Goal: Task Accomplishment & Management: Manage account settings

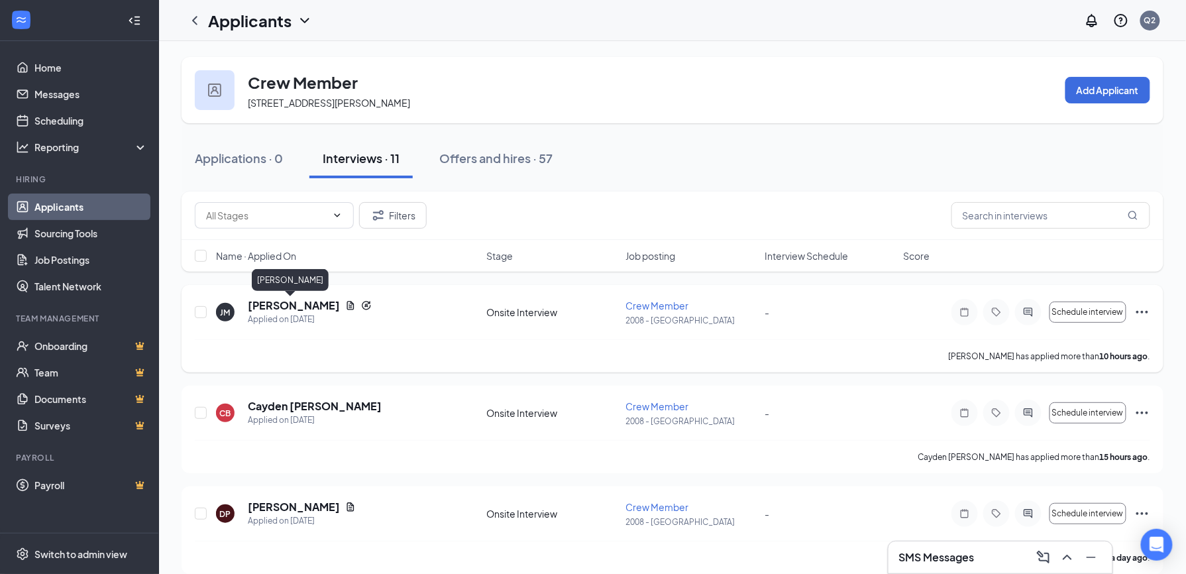
click at [282, 303] on h5 "[PERSON_NAME]" at bounding box center [294, 305] width 92 height 15
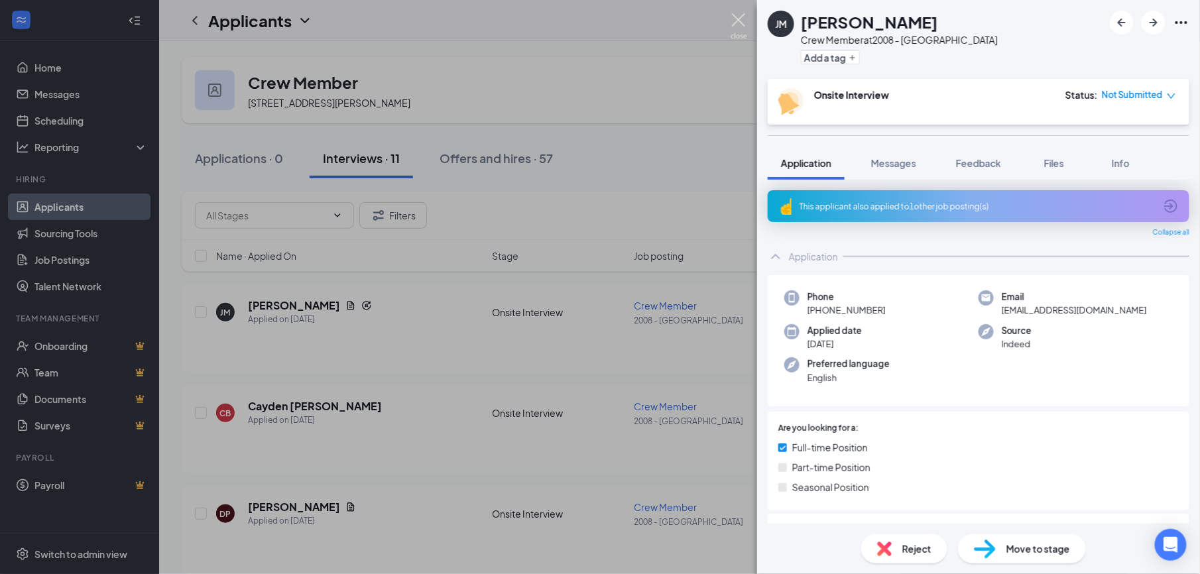
click at [738, 13] on img at bounding box center [738, 26] width 17 height 26
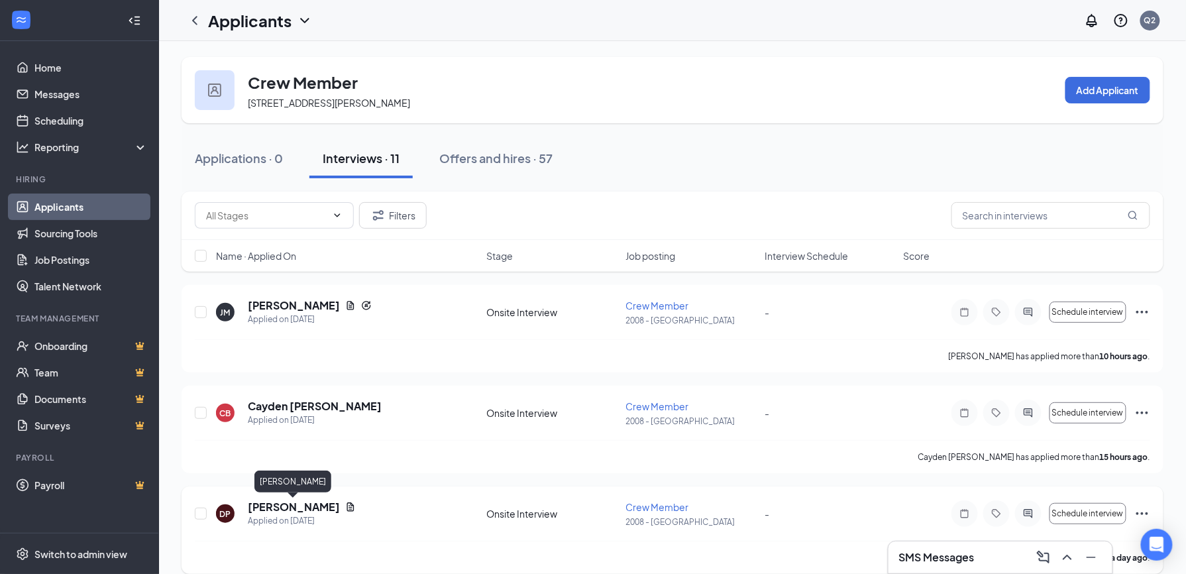
click at [281, 510] on h5 "[PERSON_NAME]" at bounding box center [294, 507] width 92 height 15
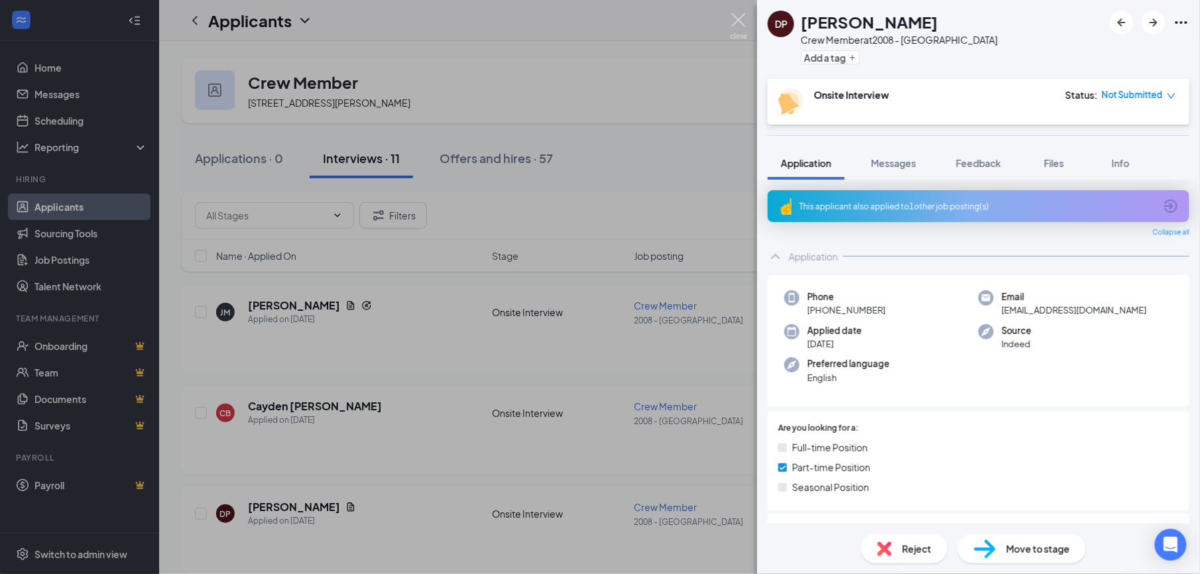
click at [733, 17] on img at bounding box center [738, 26] width 17 height 26
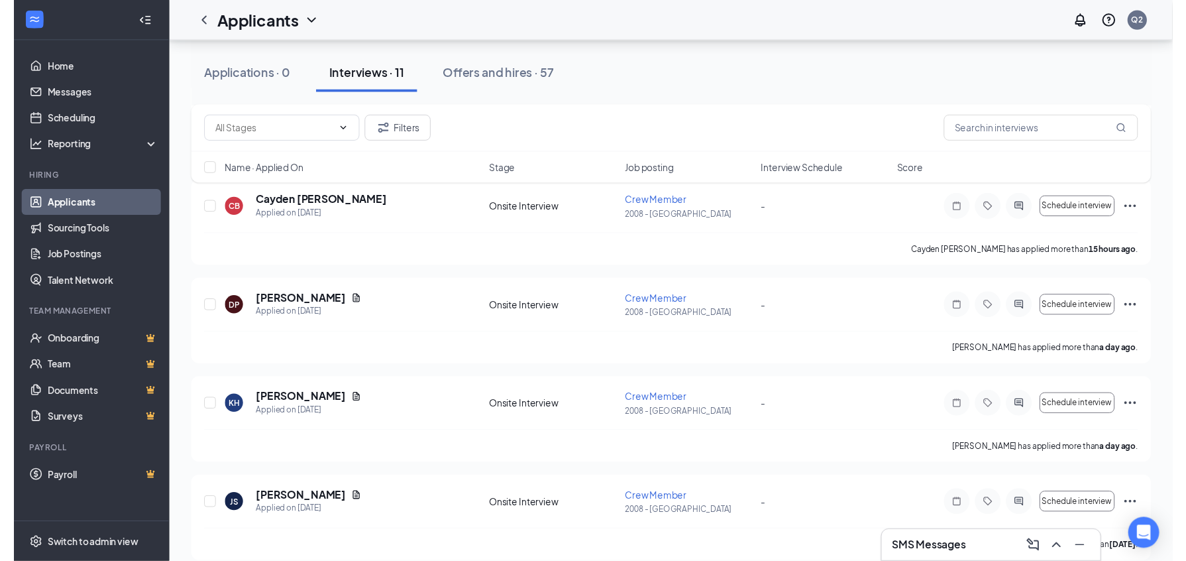
scroll to position [212, 0]
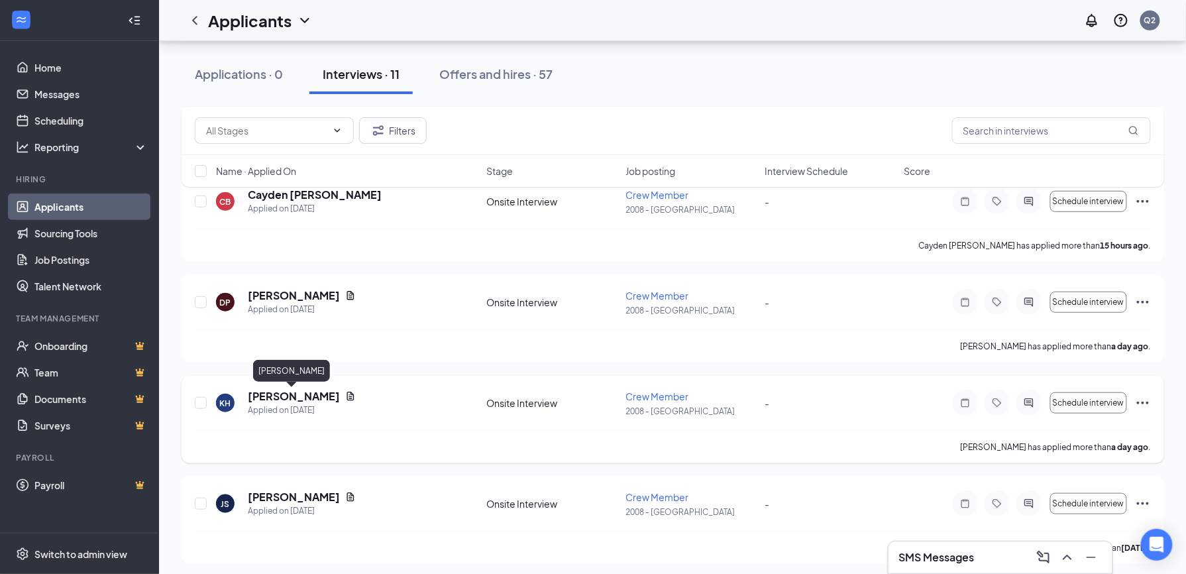
click at [304, 393] on h5 "[PERSON_NAME]" at bounding box center [294, 396] width 92 height 15
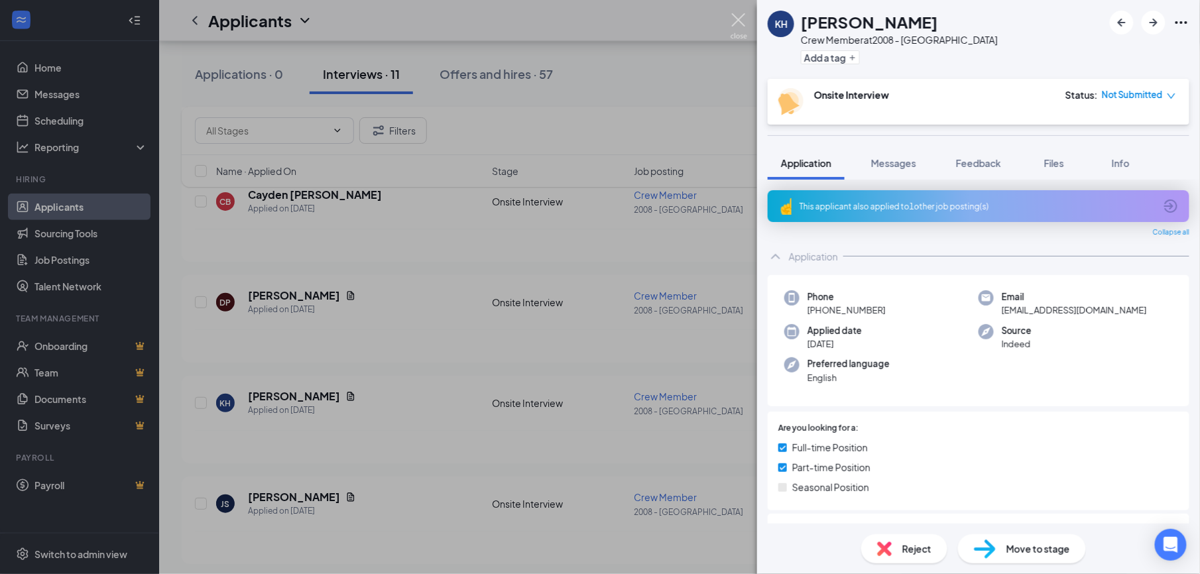
click at [741, 19] on img at bounding box center [738, 26] width 17 height 26
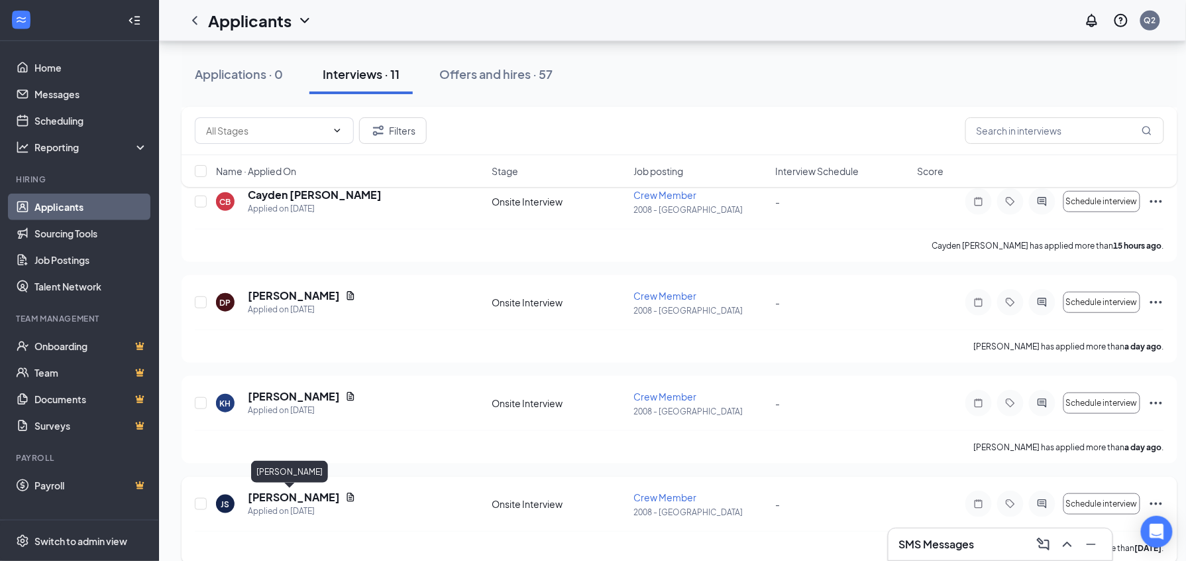
click at [278, 501] on h5 "[PERSON_NAME]" at bounding box center [294, 497] width 92 height 15
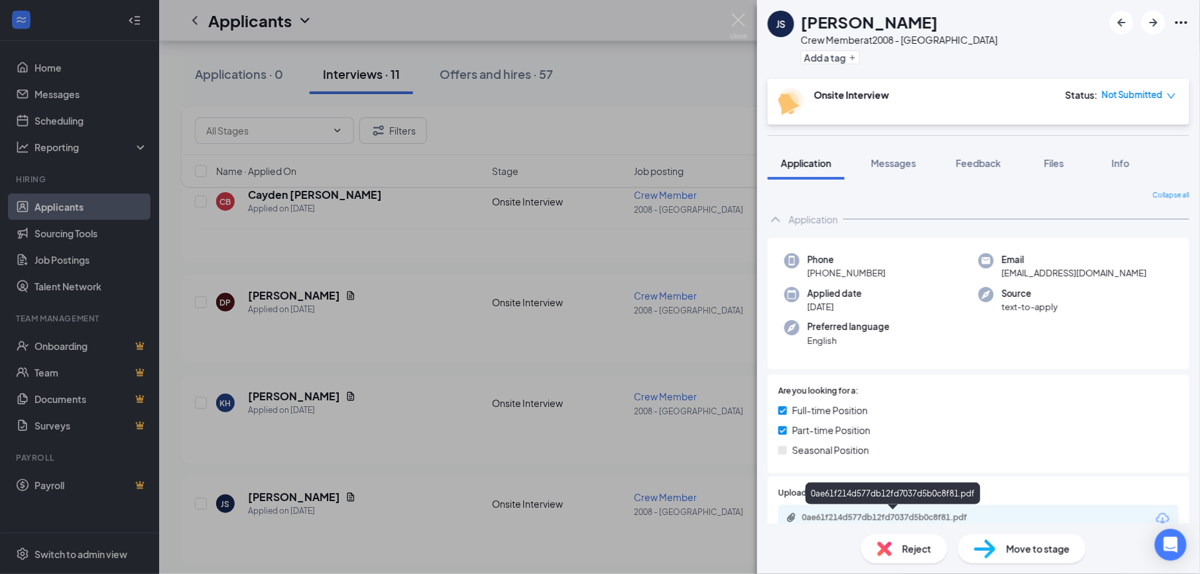
click at [838, 514] on div "0ae61f214d577db12fd7037d5b0c8f81.pdf" at bounding box center [895, 517] width 186 height 11
click at [736, 19] on img at bounding box center [738, 26] width 17 height 26
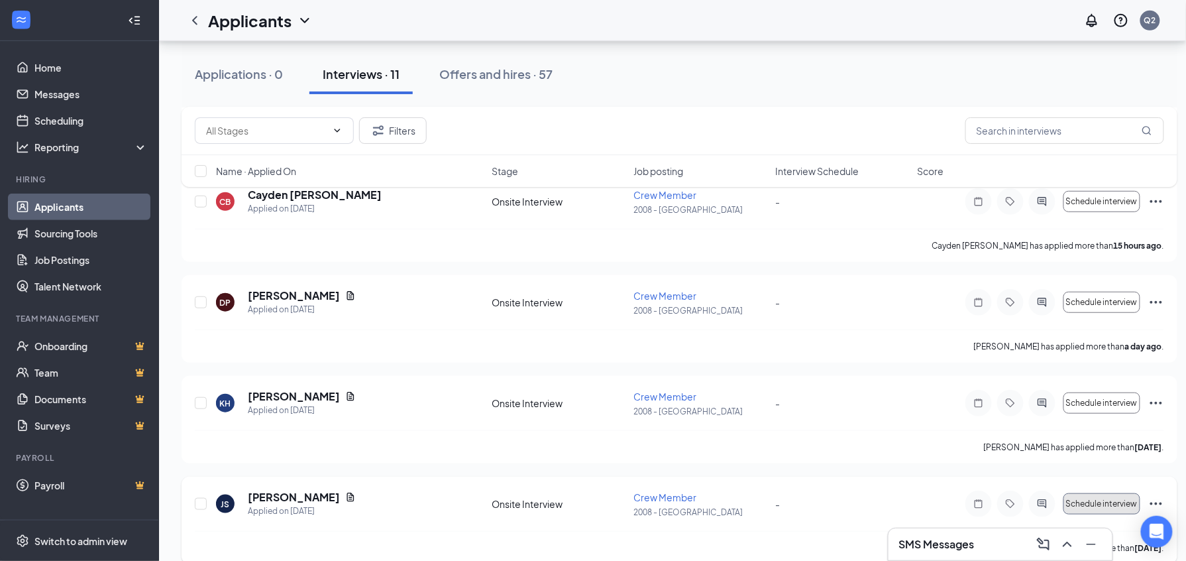
click at [1107, 507] on span "Schedule interview" at bounding box center [1102, 503] width 72 height 9
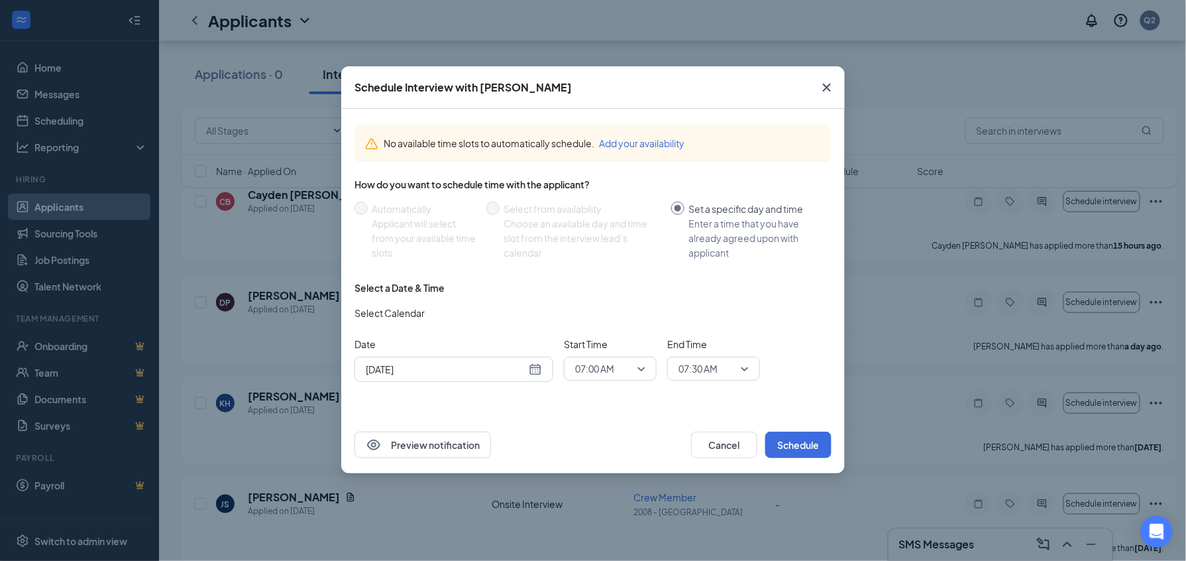
click at [832, 85] on icon "Cross" at bounding box center [827, 88] width 16 height 16
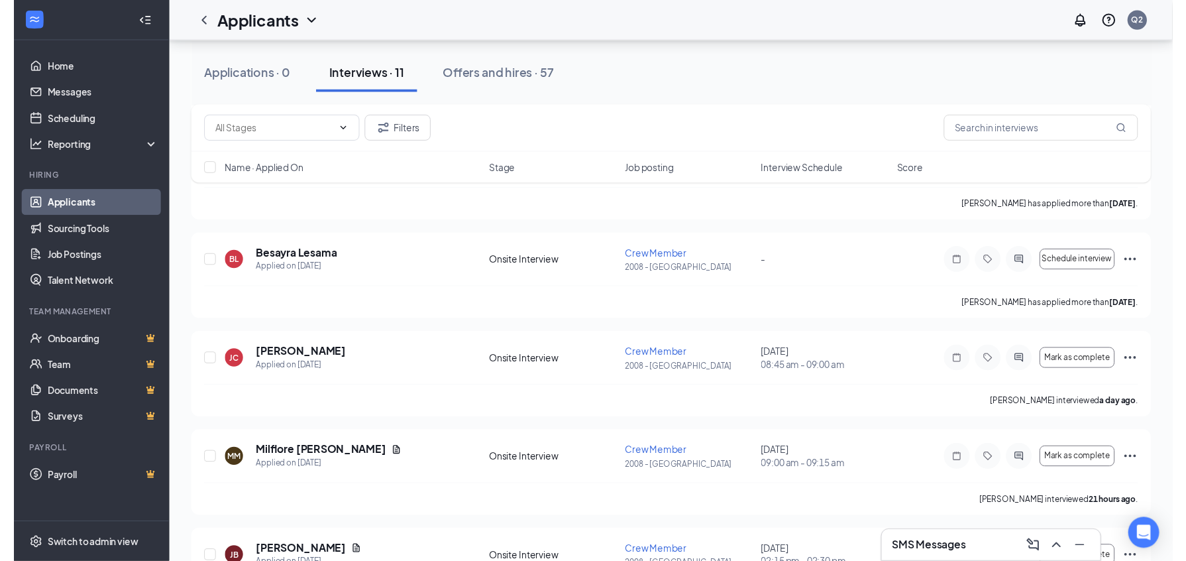
scroll to position [659, 0]
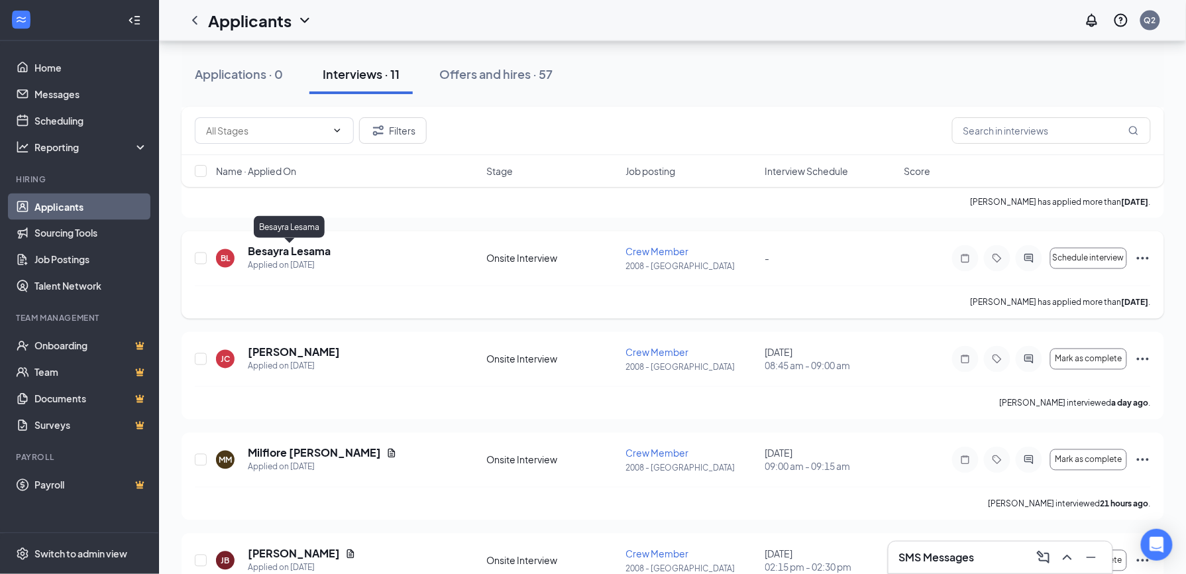
click at [286, 250] on h5 "Besayra Lesama" at bounding box center [289, 252] width 83 height 15
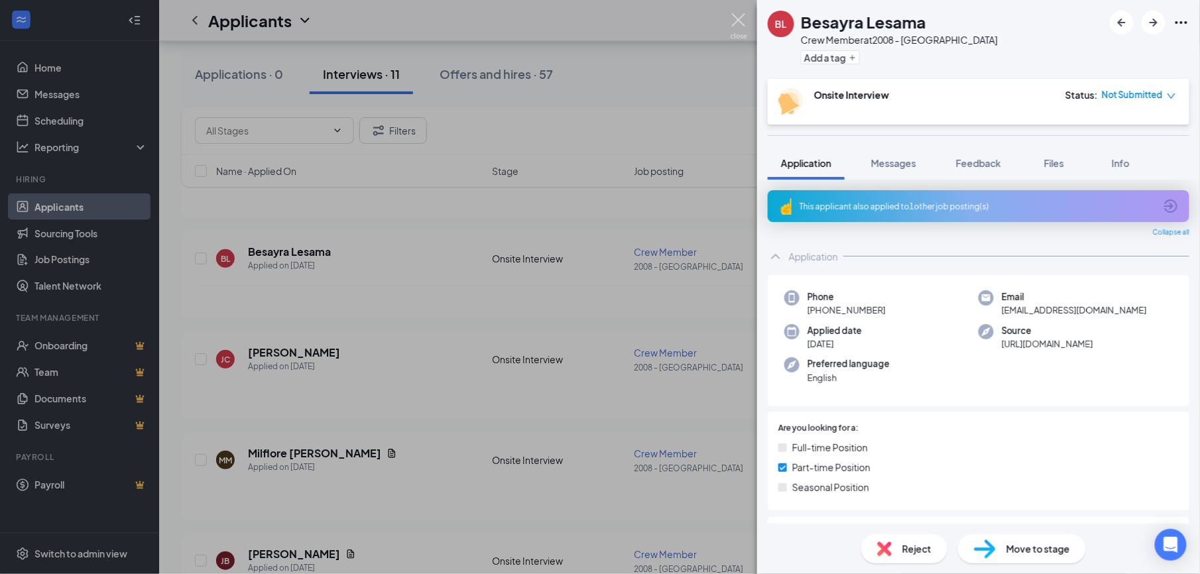
click at [740, 17] on img at bounding box center [738, 26] width 17 height 26
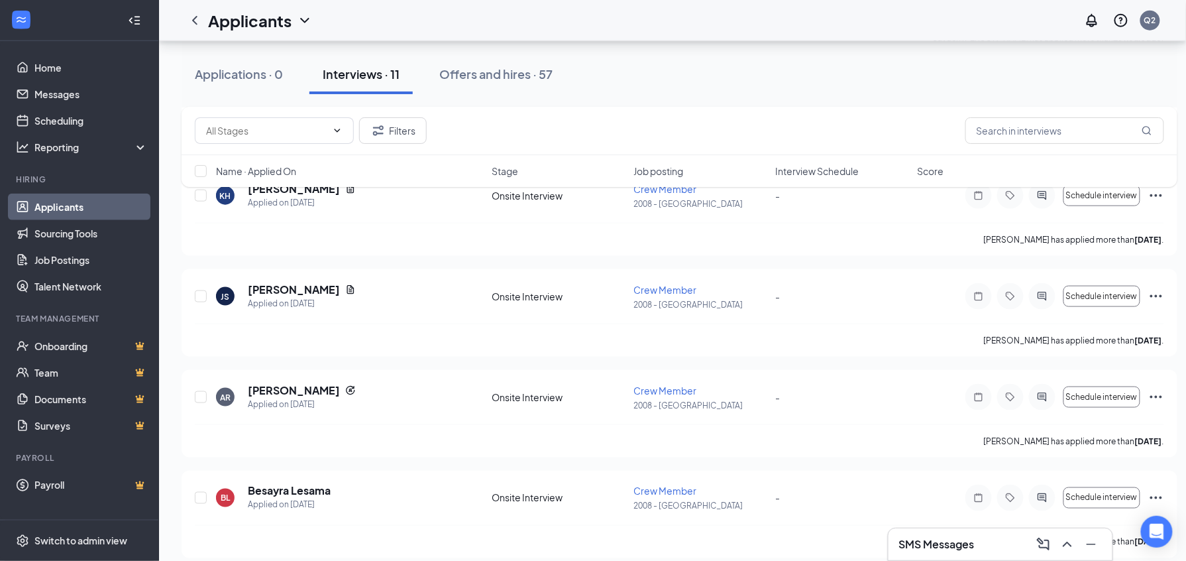
scroll to position [415, 0]
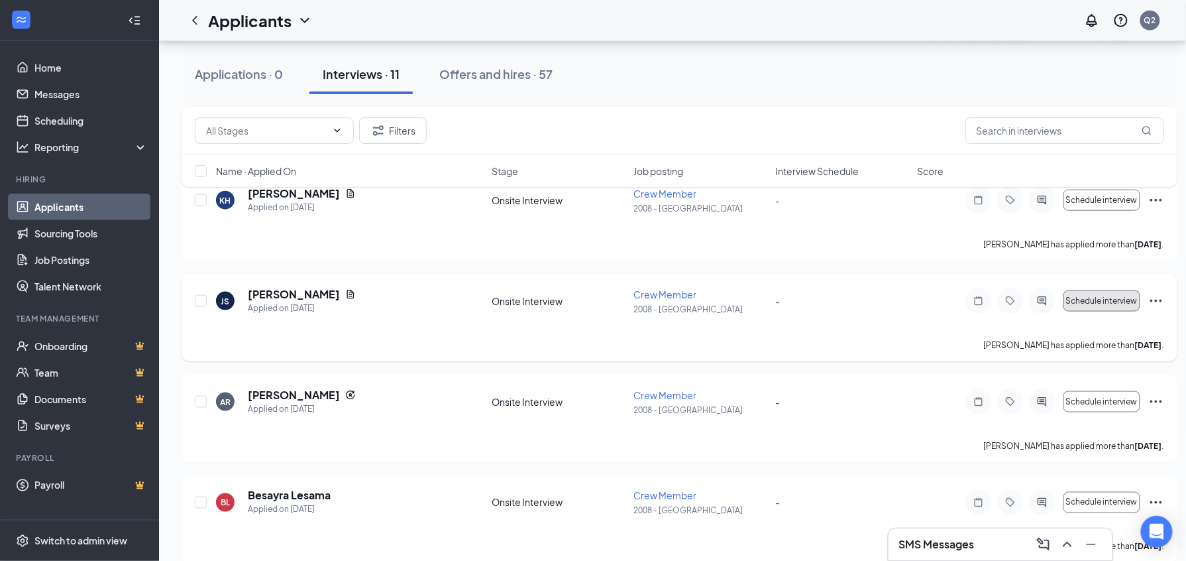
click at [1075, 303] on span "Schedule interview" at bounding box center [1102, 300] width 72 height 9
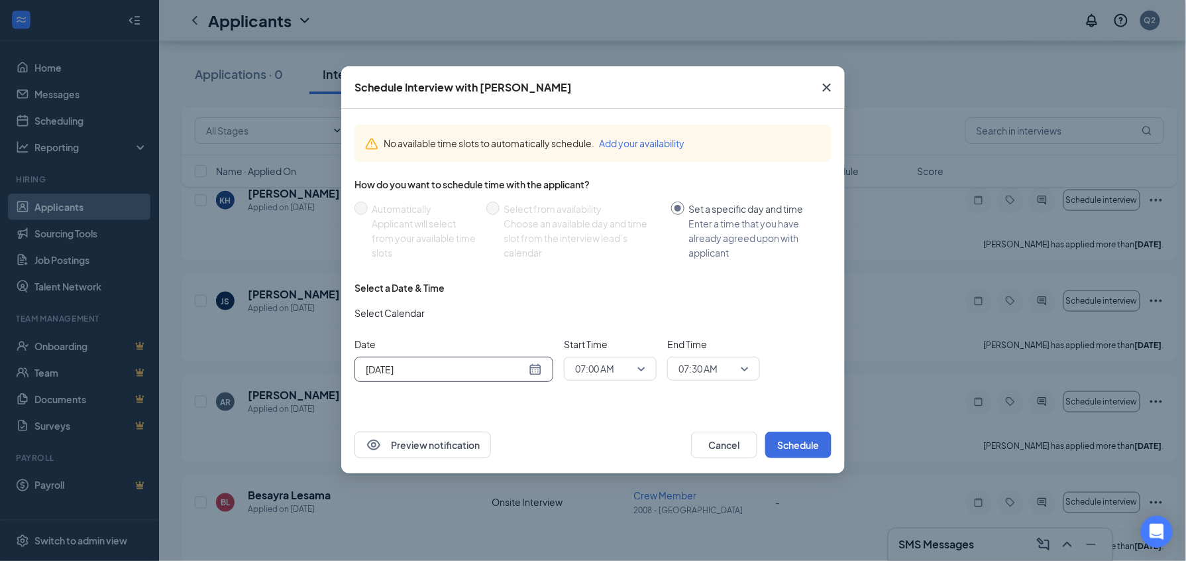
click at [510, 367] on input "[DATE]" at bounding box center [446, 369] width 160 height 15
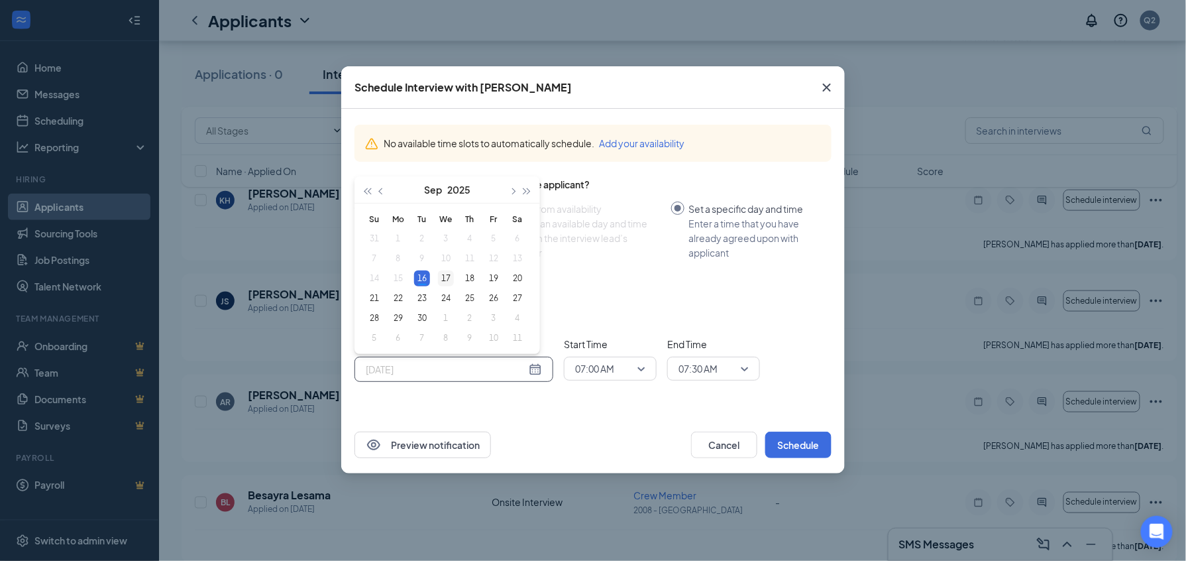
type input "[DATE]"
click at [444, 281] on div "17" at bounding box center [446, 278] width 16 height 16
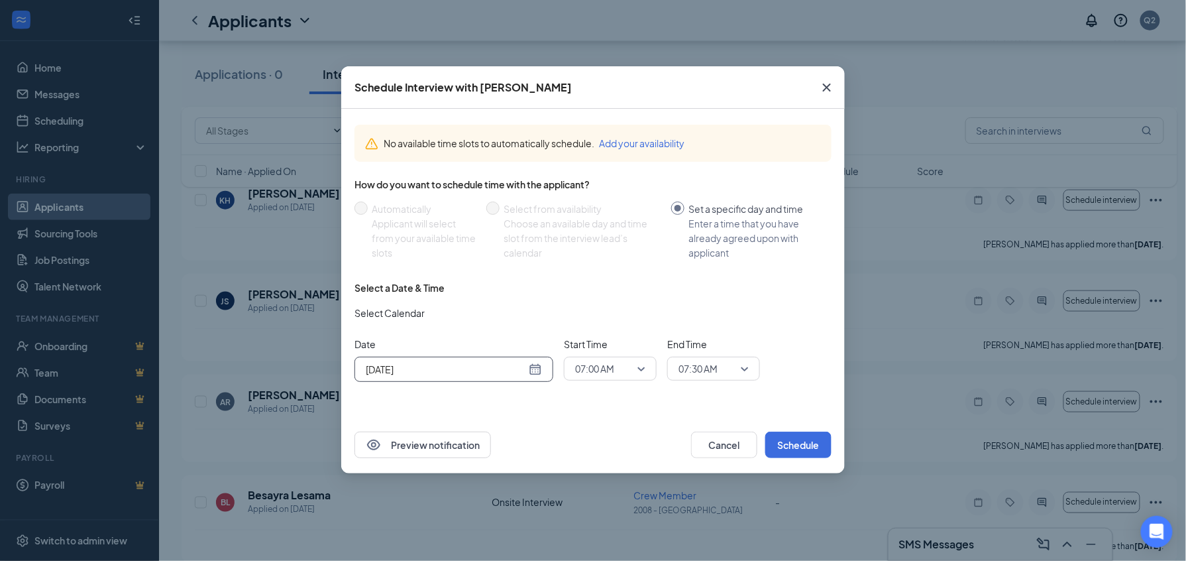
click at [639, 369] on span "07:00 AM" at bounding box center [610, 369] width 70 height 20
click at [594, 292] on span "09:00 AM" at bounding box center [594, 295] width 39 height 15
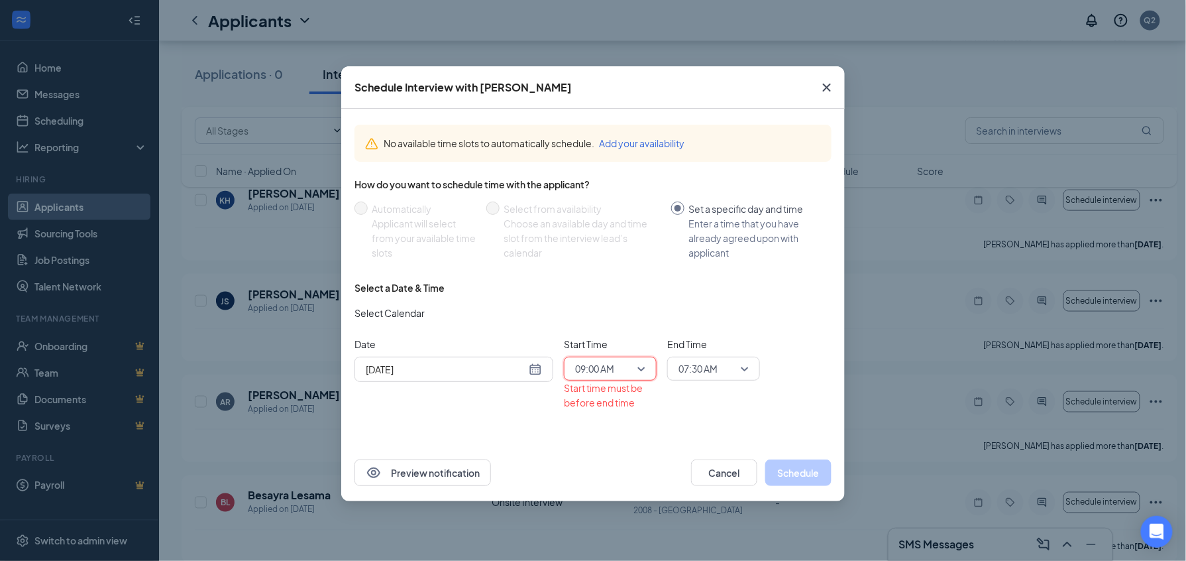
click at [746, 370] on span "07:30 AM" at bounding box center [714, 369] width 70 height 20
click at [698, 260] on span "09:15 AM" at bounding box center [697, 264] width 39 height 15
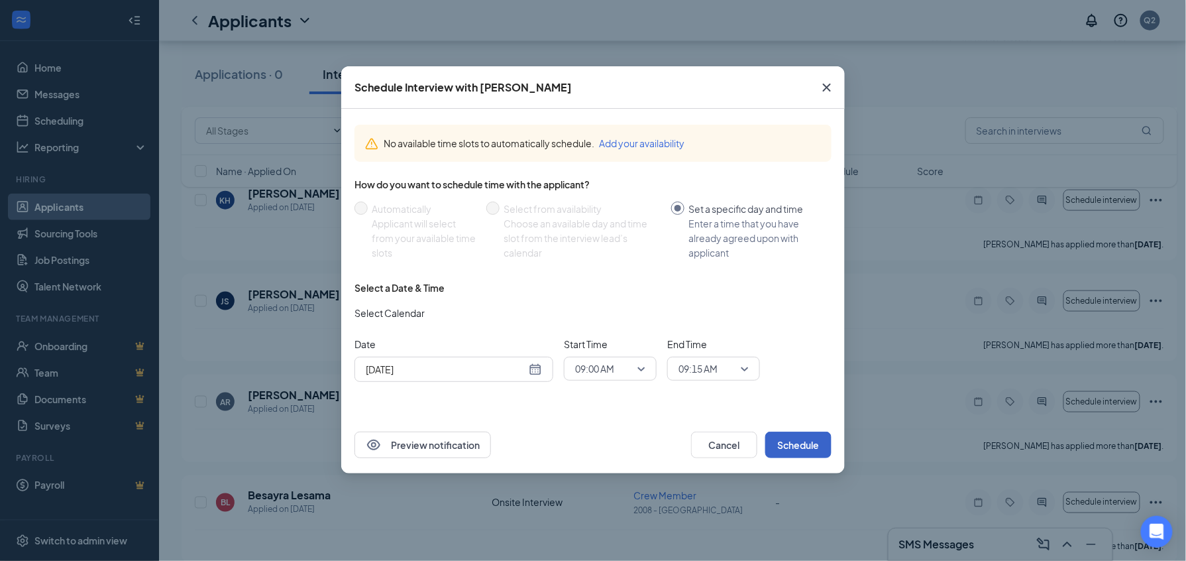
click at [801, 448] on button "Schedule" at bounding box center [799, 444] width 66 height 27
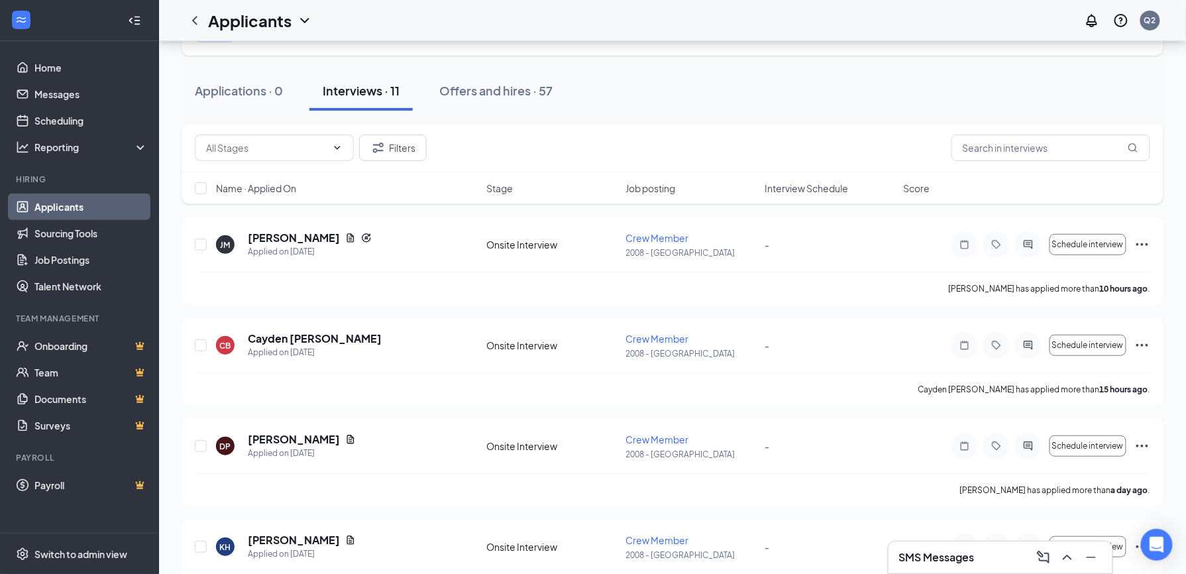
scroll to position [56, 0]
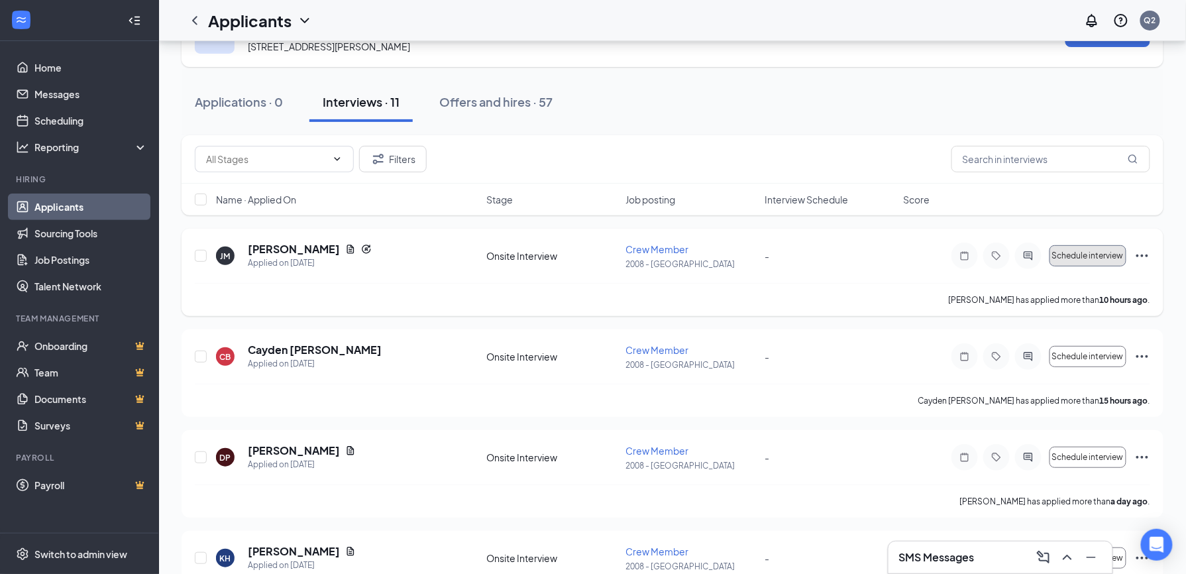
click at [1071, 255] on span "Schedule interview" at bounding box center [1089, 255] width 72 height 9
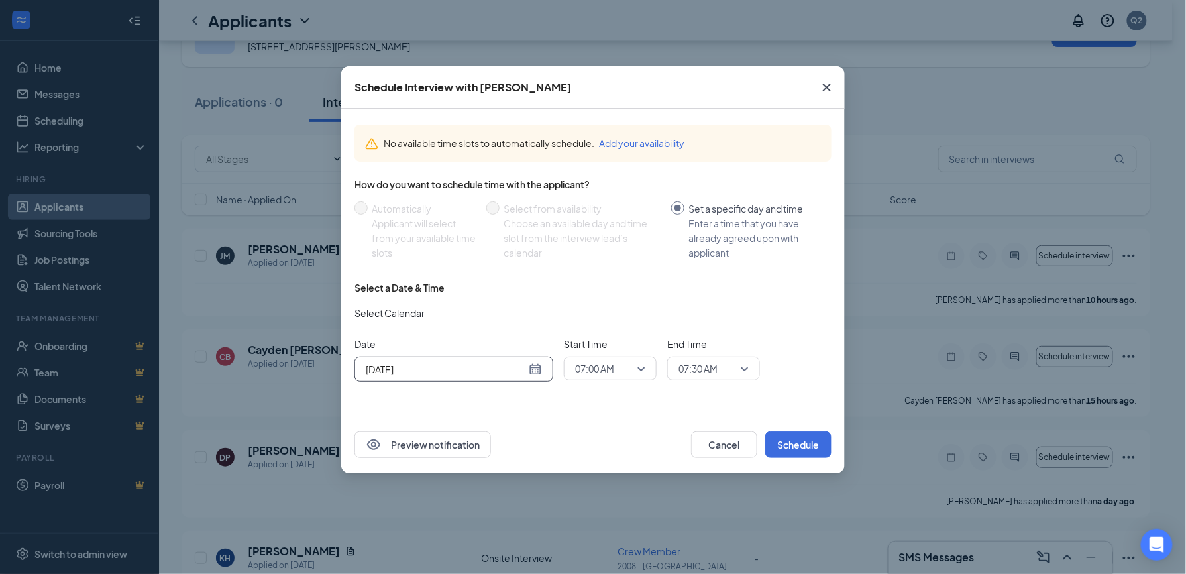
click at [529, 370] on div "[DATE]" at bounding box center [454, 369] width 176 height 15
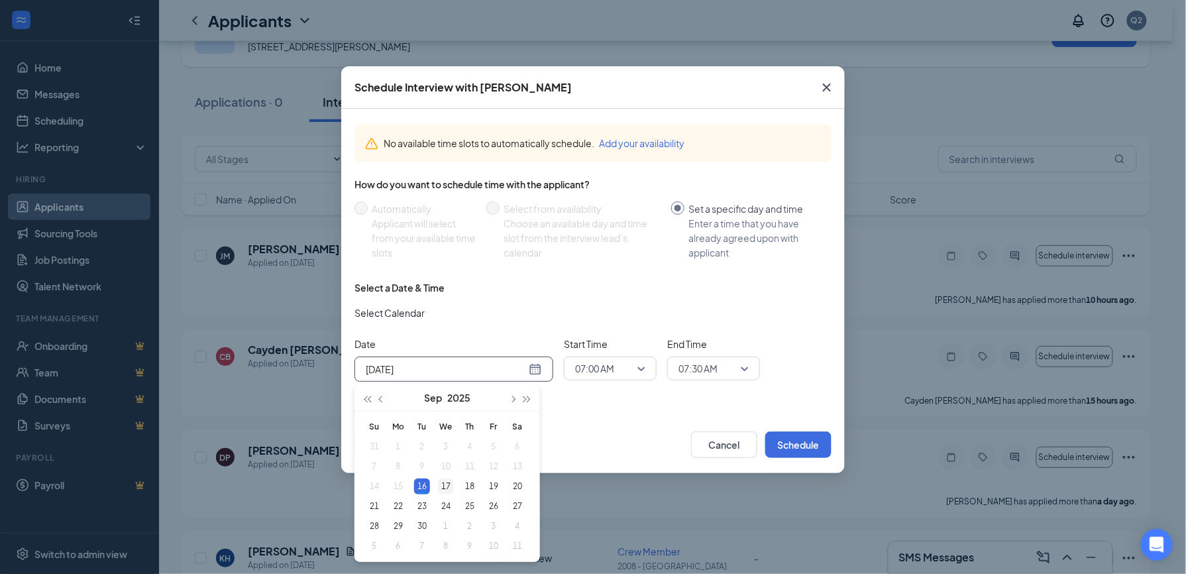
type input "[DATE]"
click at [443, 484] on div "17" at bounding box center [446, 487] width 16 height 16
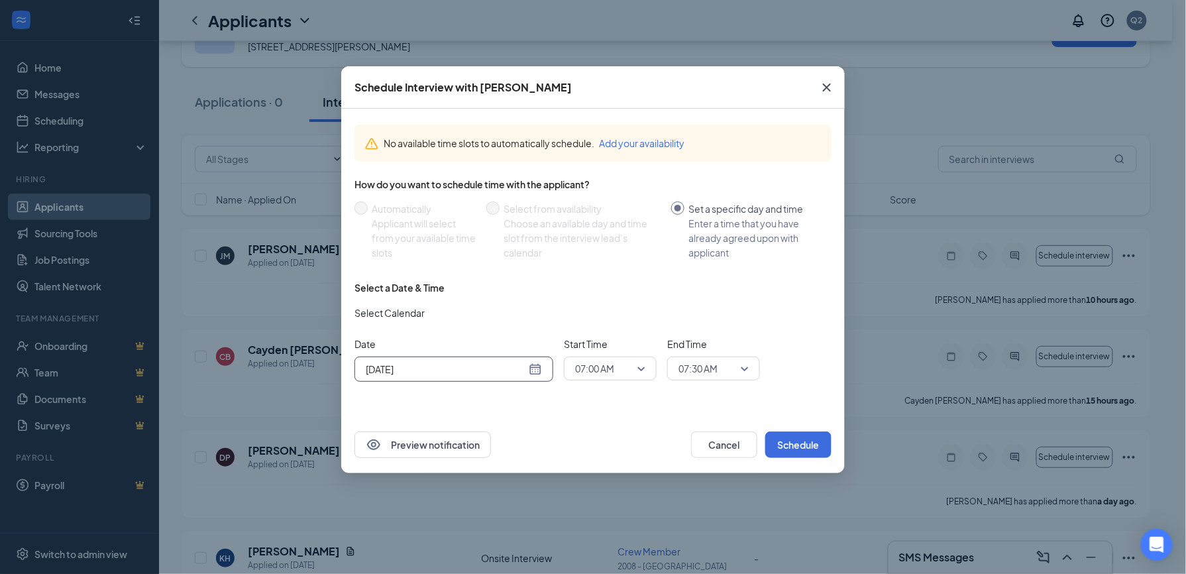
click at [645, 369] on span "07:00 AM" at bounding box center [610, 369] width 70 height 20
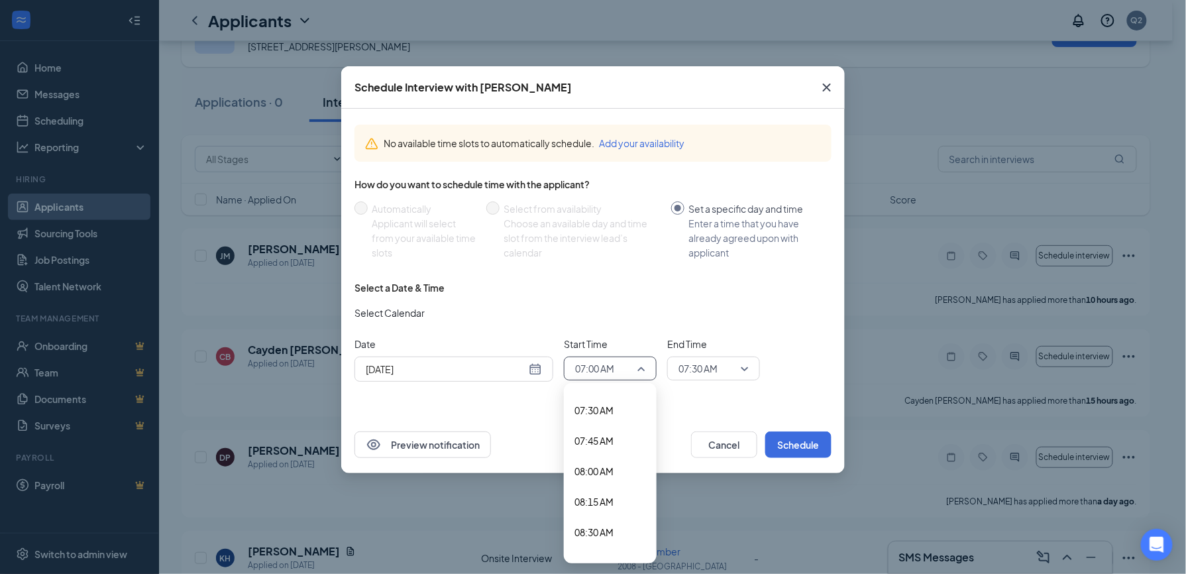
scroll to position [939, 0]
click at [606, 504] on span "08:30 AM" at bounding box center [594, 502] width 39 height 15
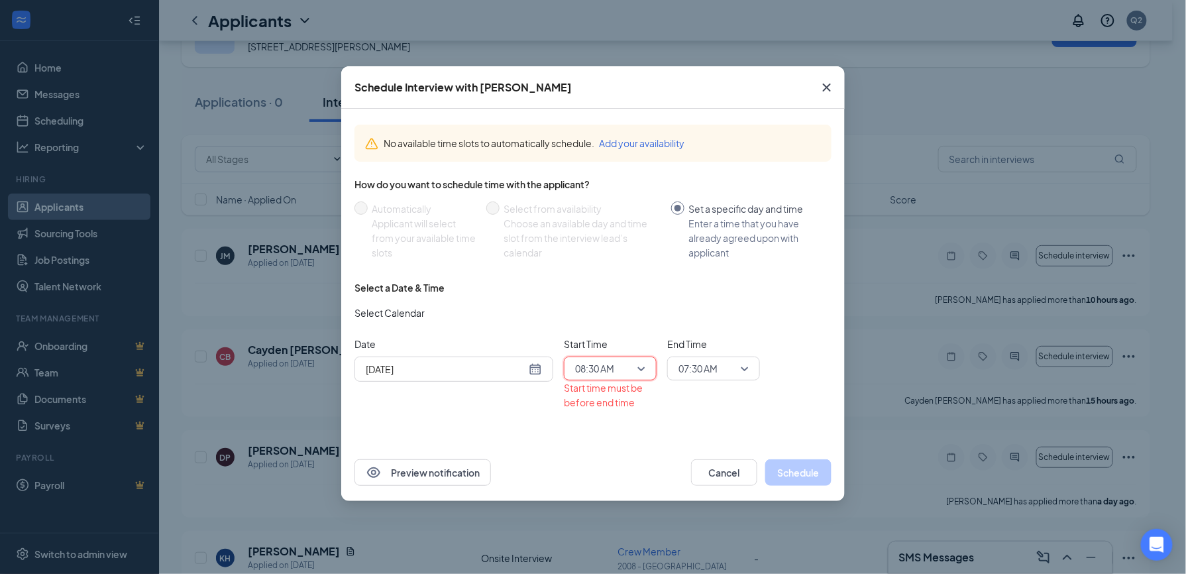
click at [749, 367] on div "07:30 AM" at bounding box center [713, 369] width 93 height 24
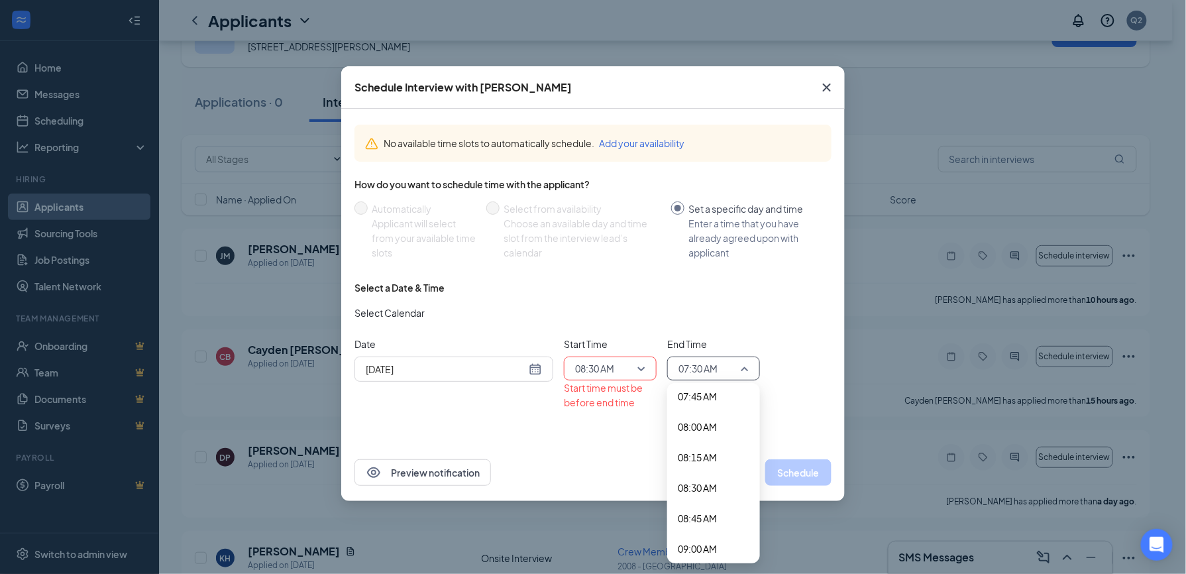
scroll to position [965, 0]
click at [695, 504] on span "08:45 AM" at bounding box center [697, 507] width 39 height 15
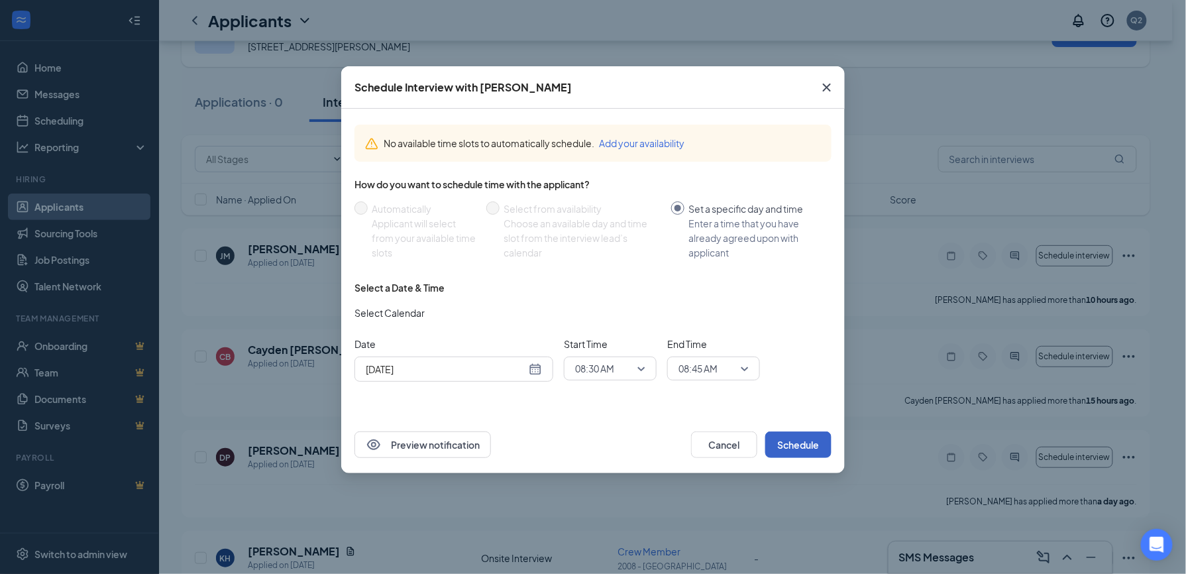
click at [813, 445] on button "Schedule" at bounding box center [799, 444] width 66 height 27
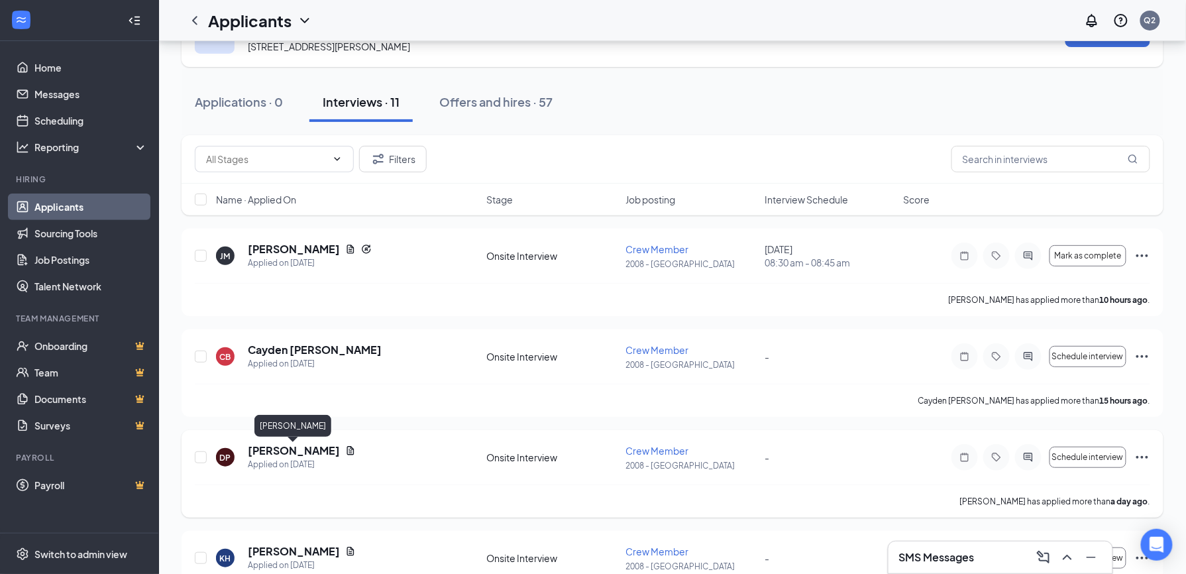
click at [308, 449] on h5 "[PERSON_NAME]" at bounding box center [294, 450] width 92 height 15
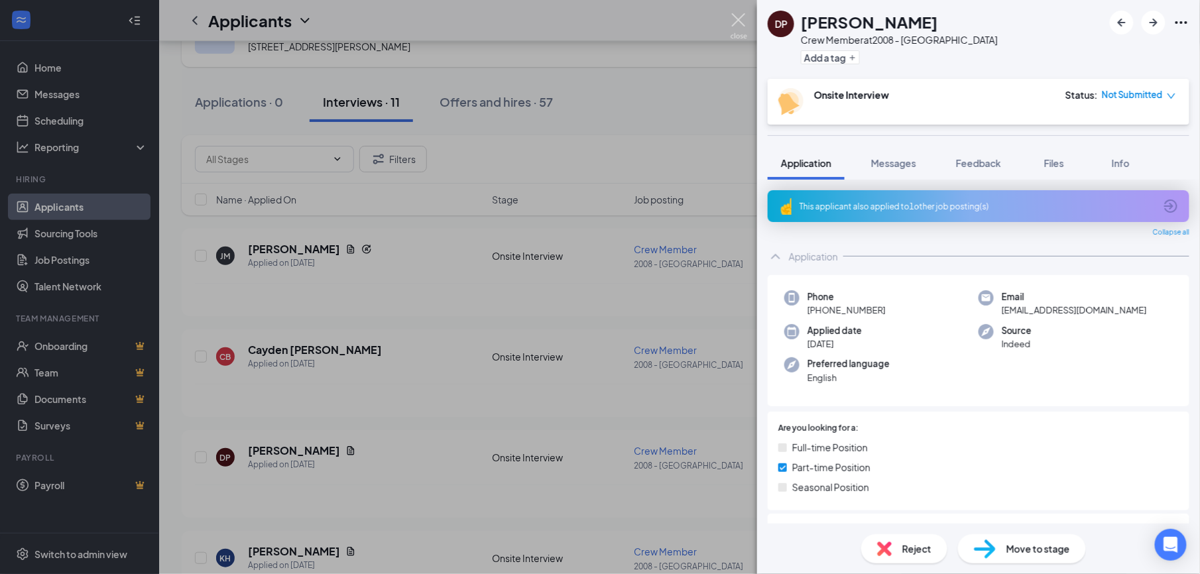
click at [737, 19] on img at bounding box center [738, 26] width 17 height 26
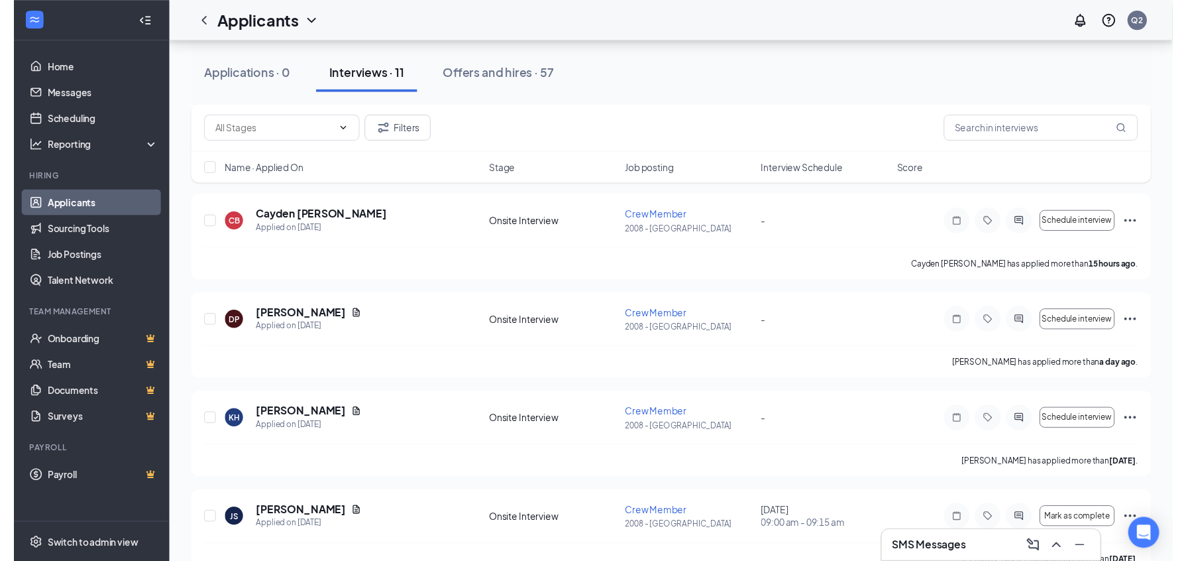
scroll to position [186, 0]
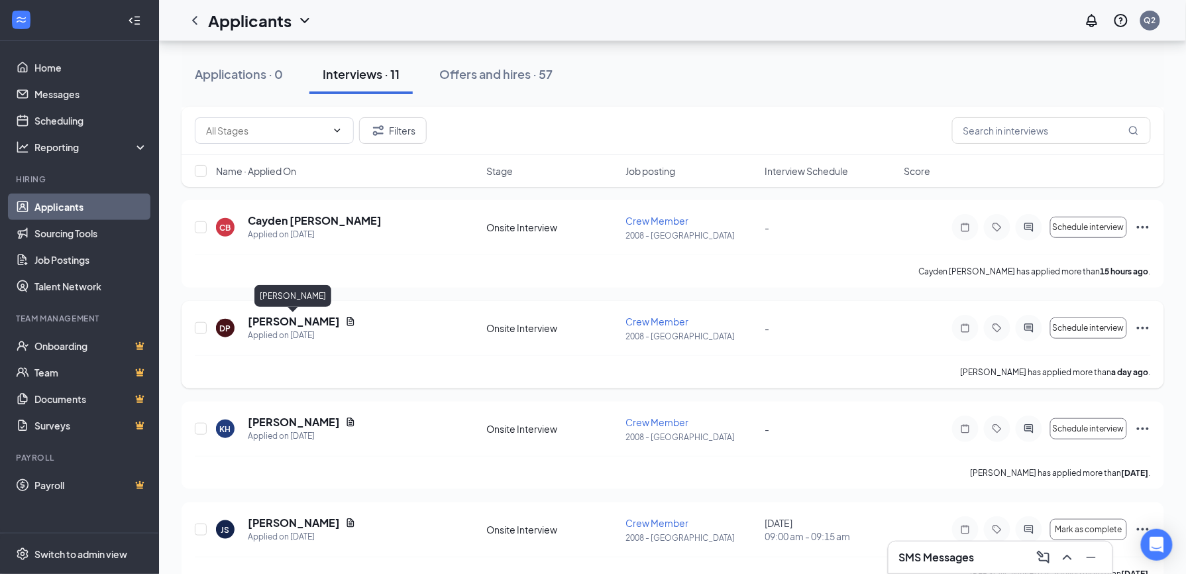
click at [288, 319] on h5 "[PERSON_NAME]" at bounding box center [294, 321] width 92 height 15
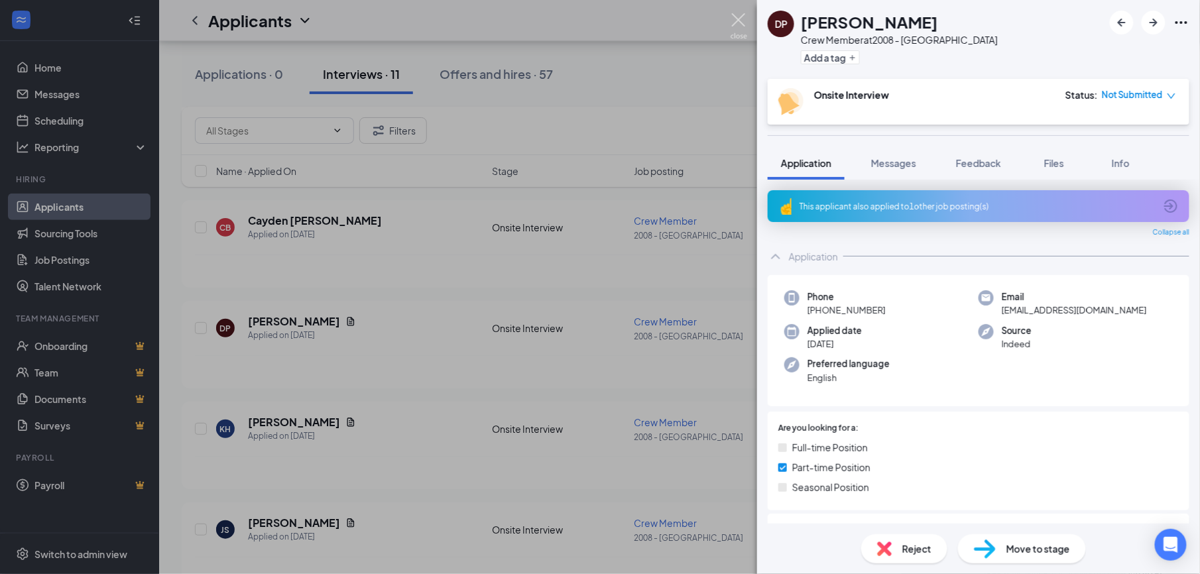
click at [734, 17] on img at bounding box center [738, 26] width 17 height 26
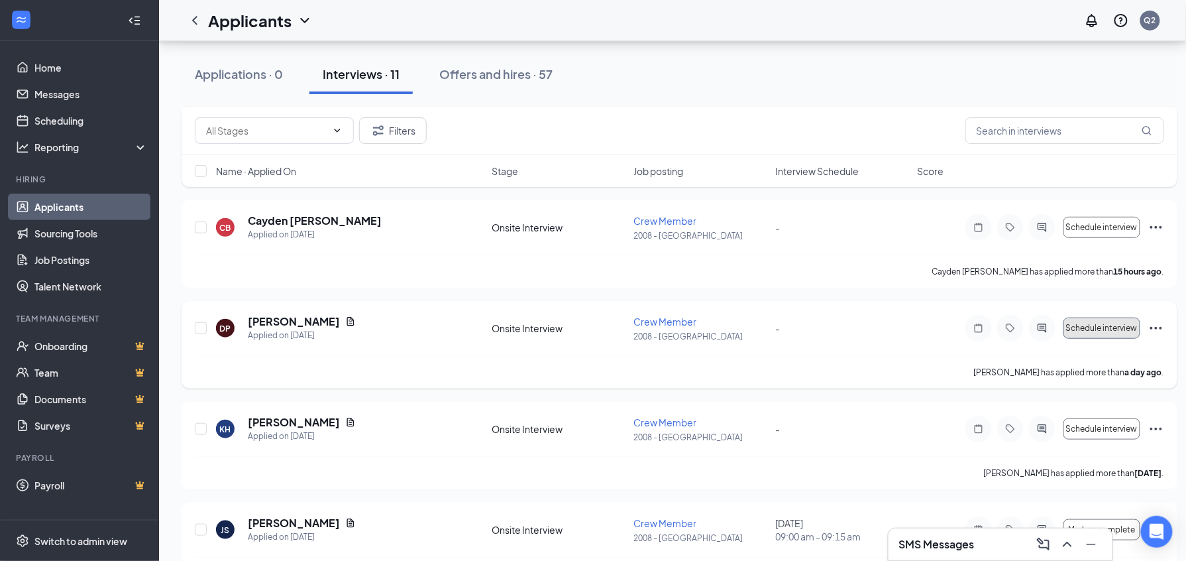
click at [1090, 333] on button "Schedule interview" at bounding box center [1102, 327] width 77 height 21
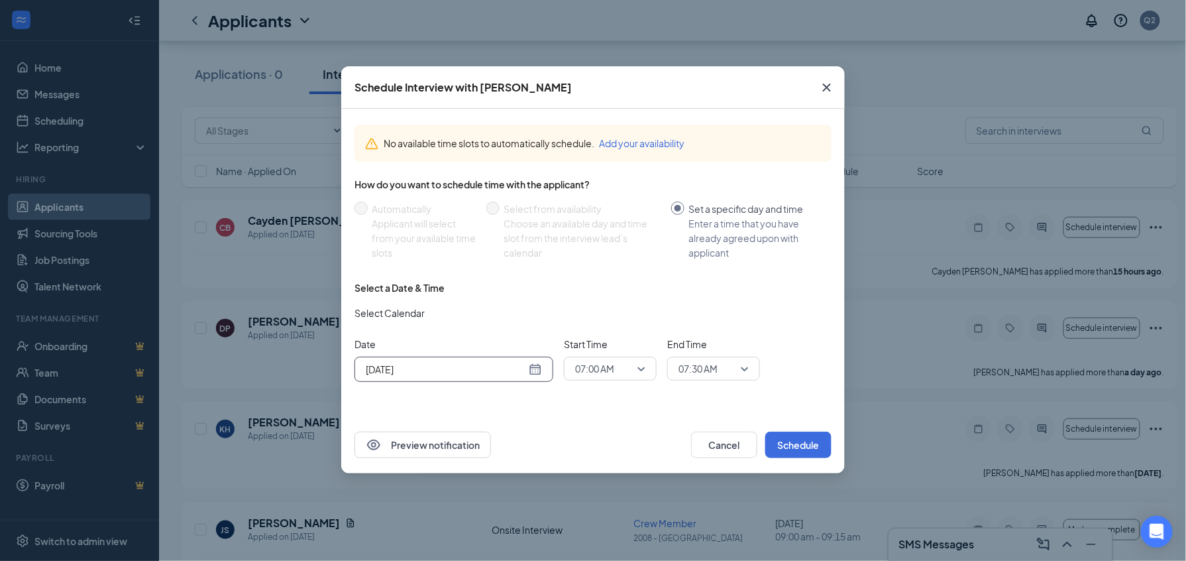
click at [532, 370] on div "[DATE]" at bounding box center [454, 369] width 176 height 15
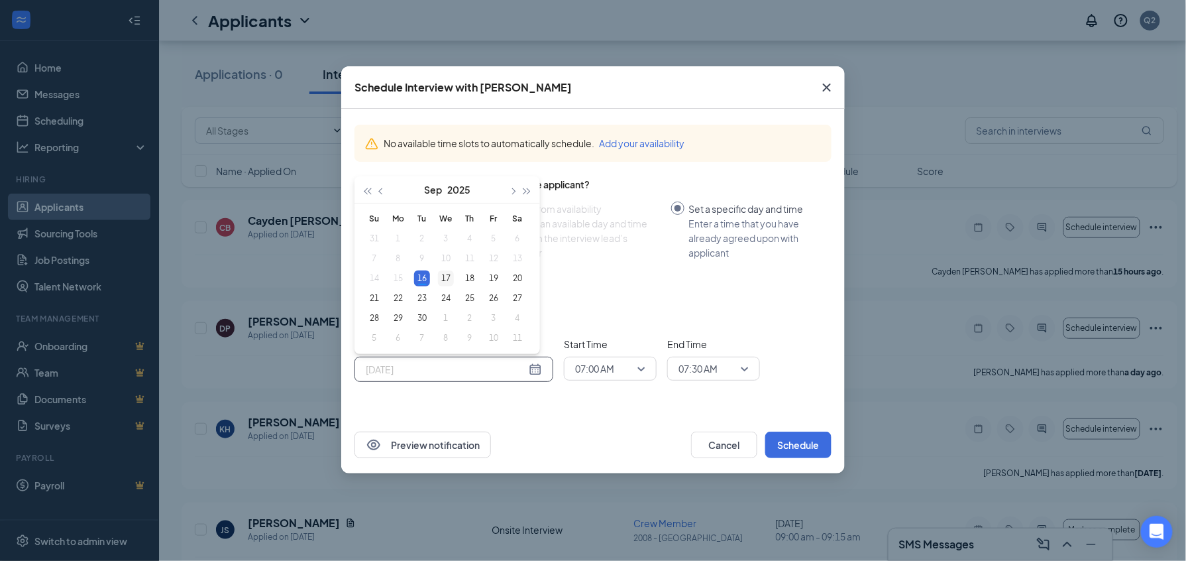
type input "[DATE]"
click at [447, 271] on div "17" at bounding box center [446, 278] width 16 height 16
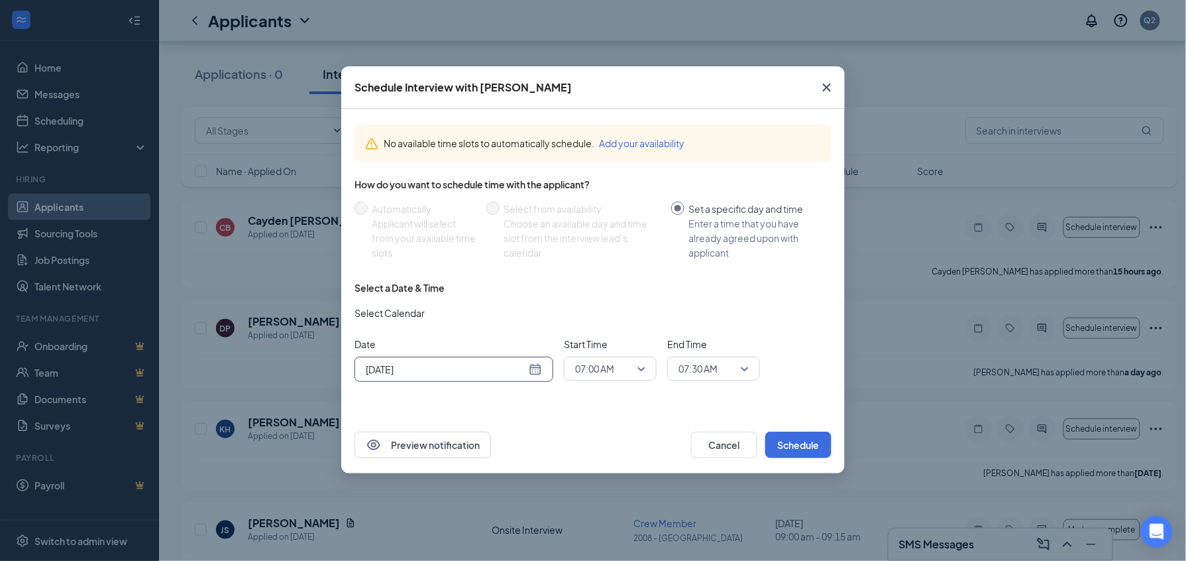
click at [639, 371] on span "07:00 AM" at bounding box center [610, 369] width 70 height 20
click at [602, 306] on span "02:45 PM" at bounding box center [594, 313] width 39 height 15
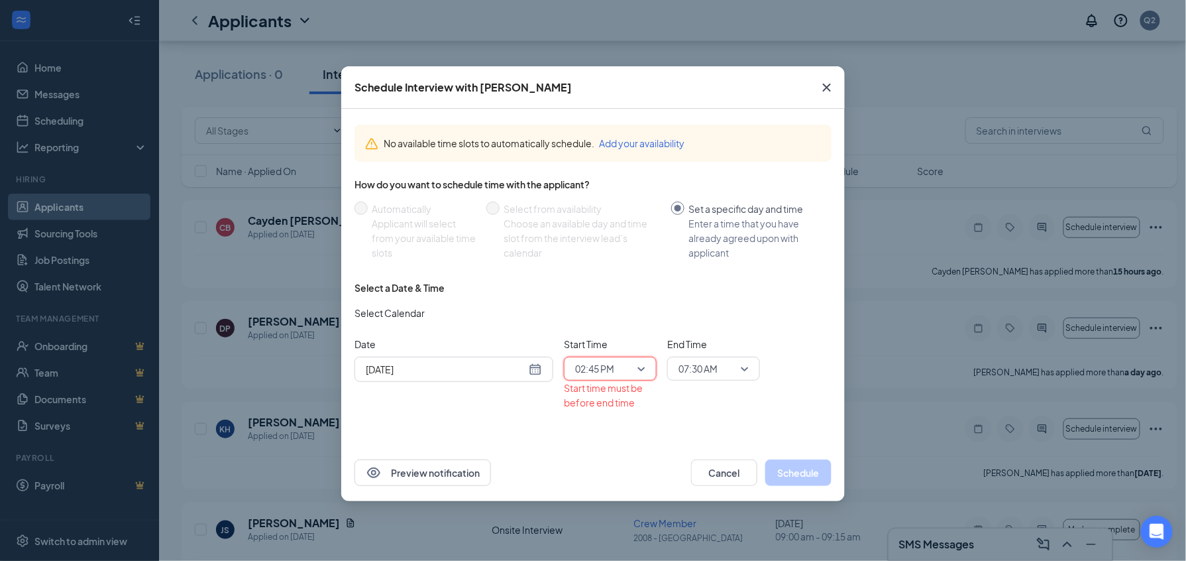
click at [742, 374] on span "07:30 AM" at bounding box center [714, 369] width 70 height 20
click at [707, 275] on span "03:00 PM" at bounding box center [697, 282] width 39 height 15
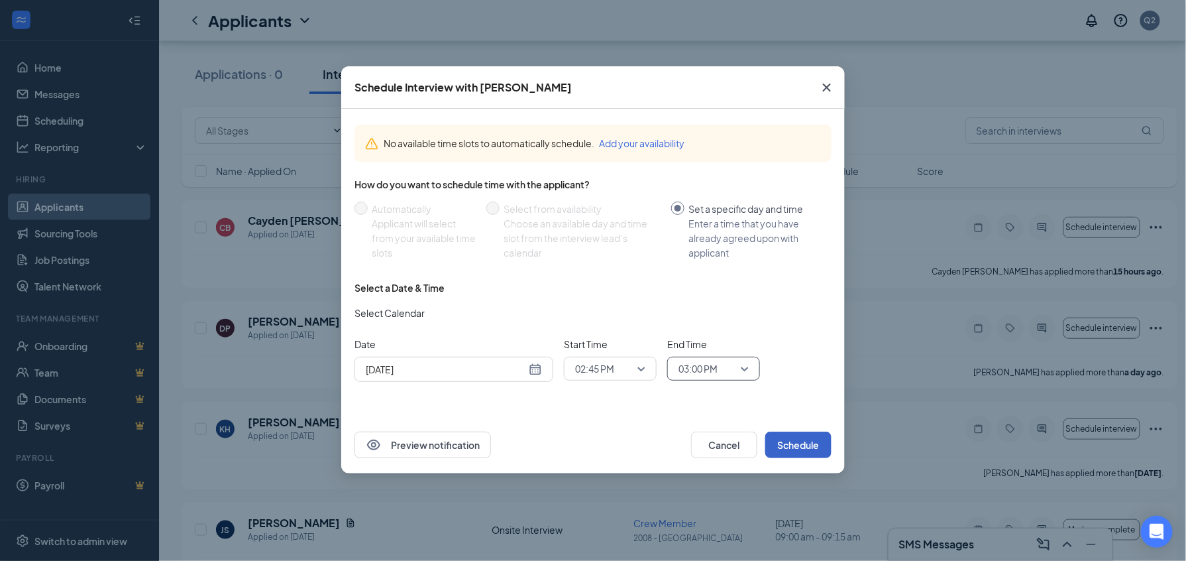
click at [793, 444] on button "Schedule" at bounding box center [799, 444] width 66 height 27
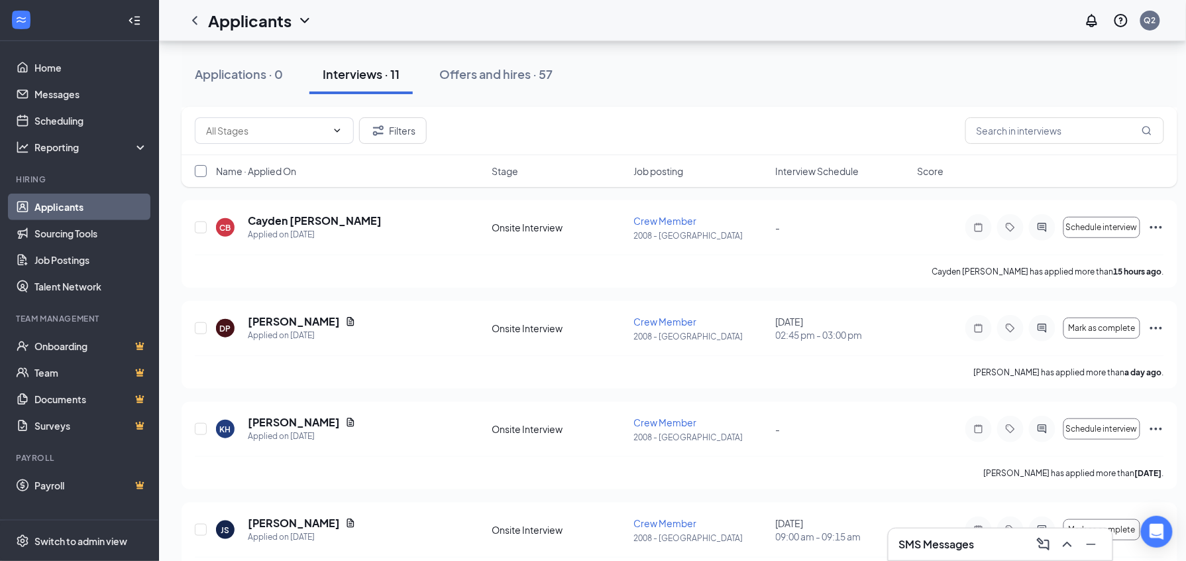
click at [202, 168] on input "checkbox" at bounding box center [201, 171] width 12 height 12
checkbox input "true"
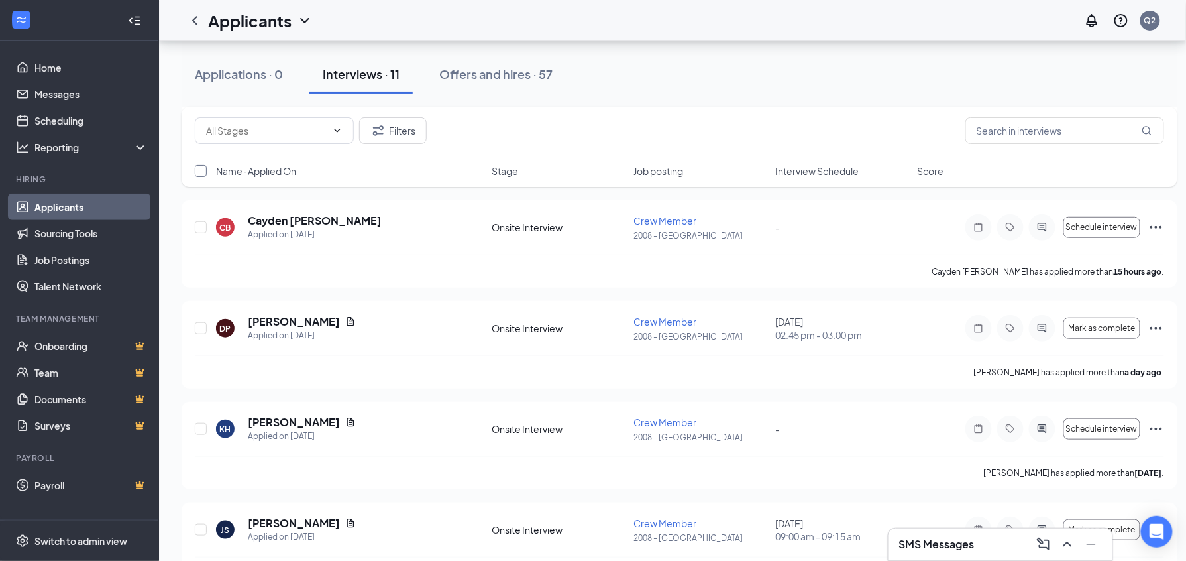
checkbox input "true"
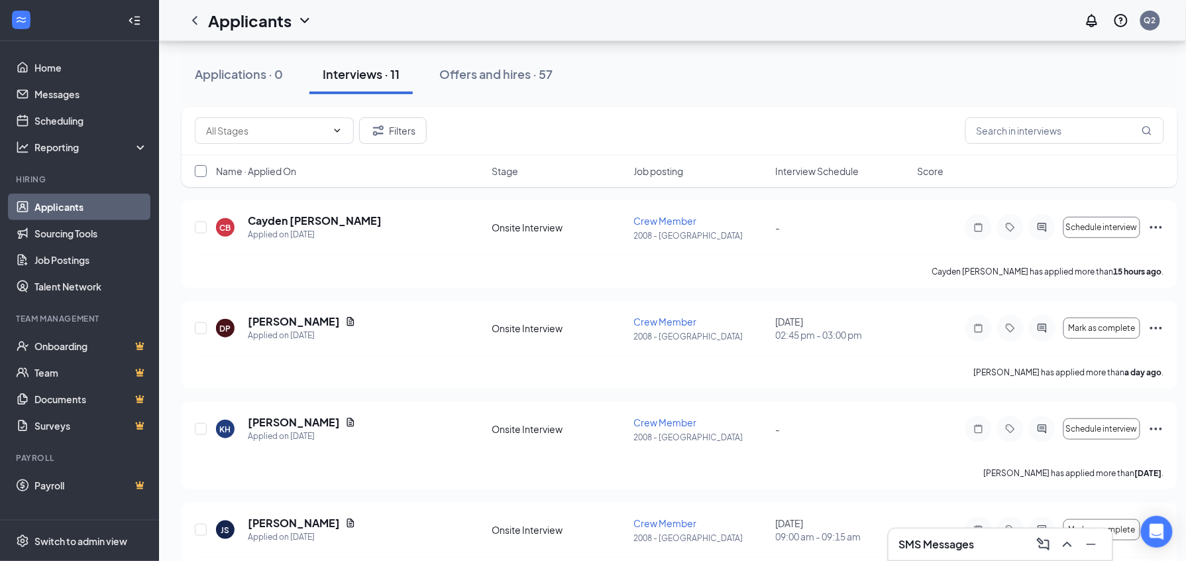
checkbox input "true"
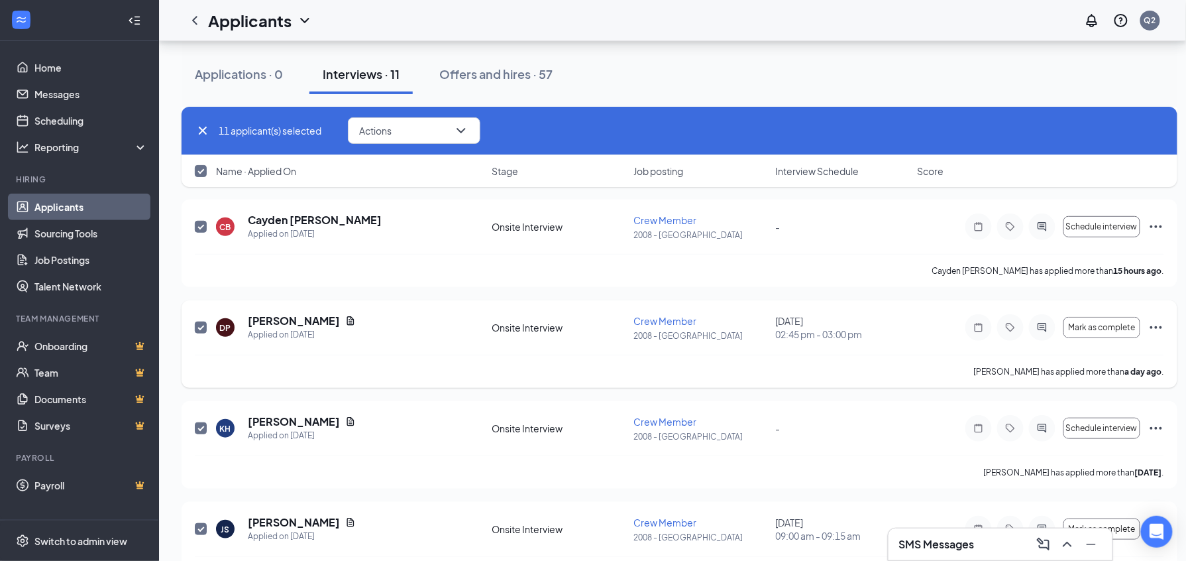
click at [200, 325] on input "checkbox" at bounding box center [201, 327] width 12 height 12
checkbox input "false"
click at [204, 525] on input "checkbox" at bounding box center [201, 529] width 12 height 12
checkbox input "false"
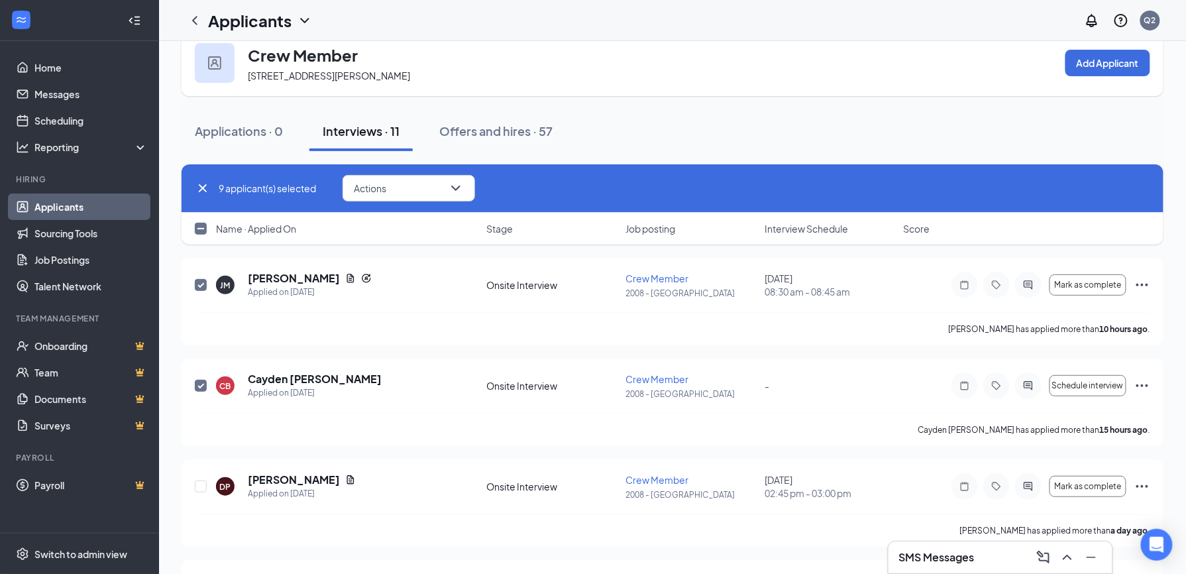
scroll to position [0, 0]
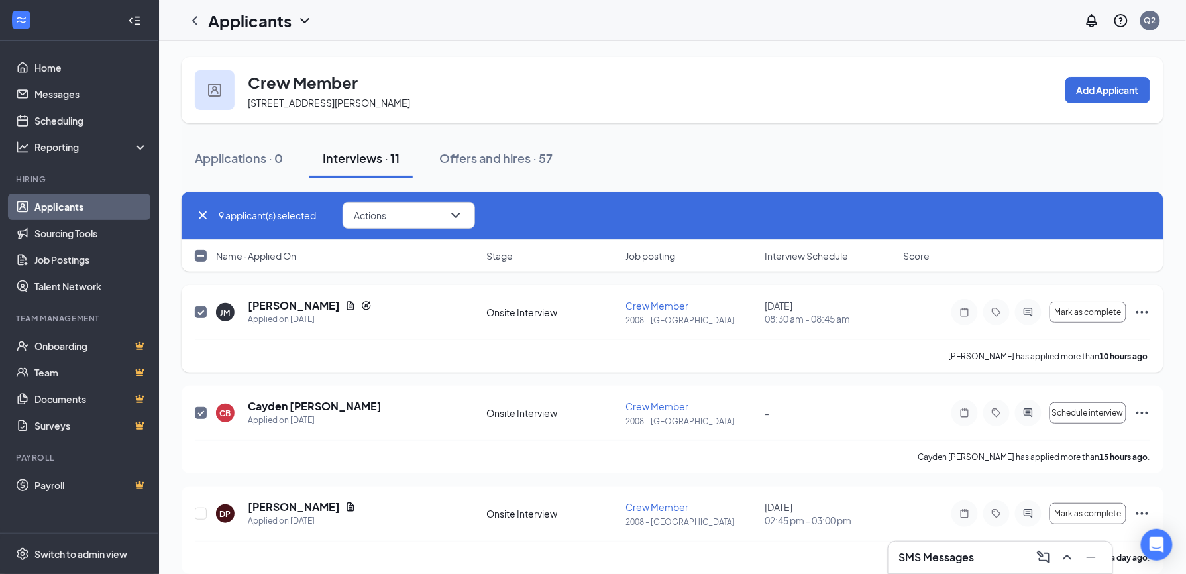
click at [200, 314] on input "checkbox" at bounding box center [201, 312] width 12 height 12
checkbox input "false"
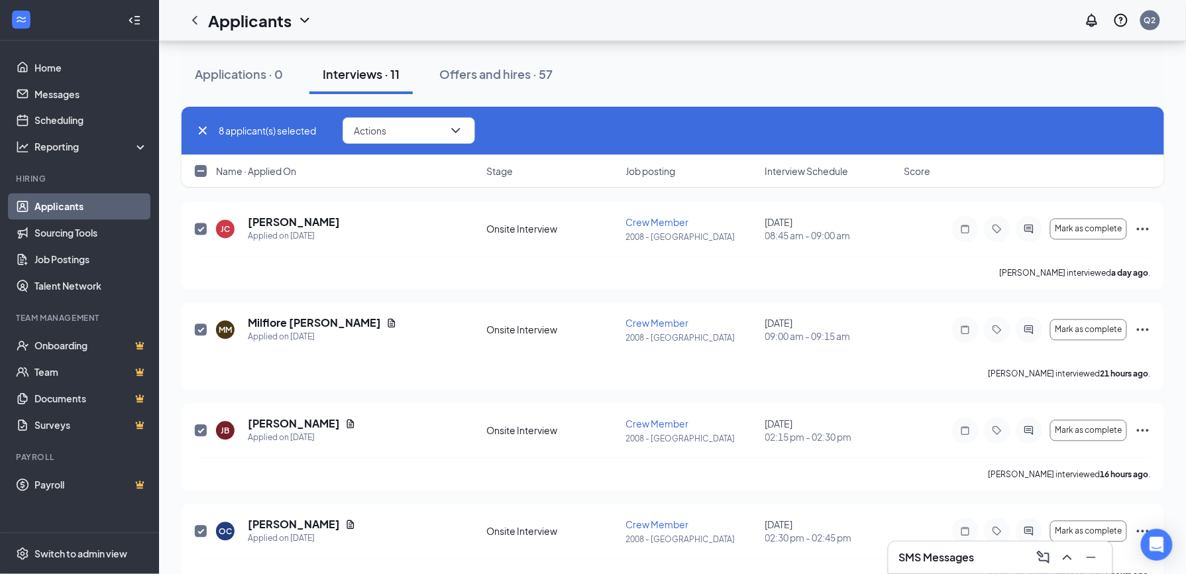
scroll to position [789, 0]
click at [456, 131] on icon "ChevronDown" at bounding box center [455, 130] width 9 height 5
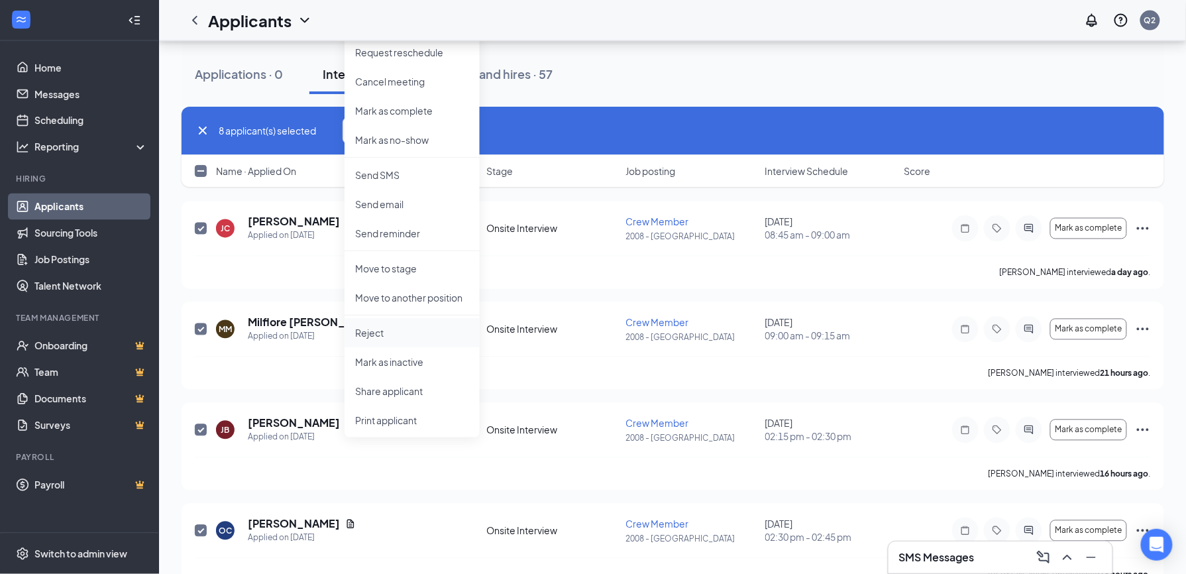
click at [384, 329] on p "Reject" at bounding box center [412, 332] width 114 height 13
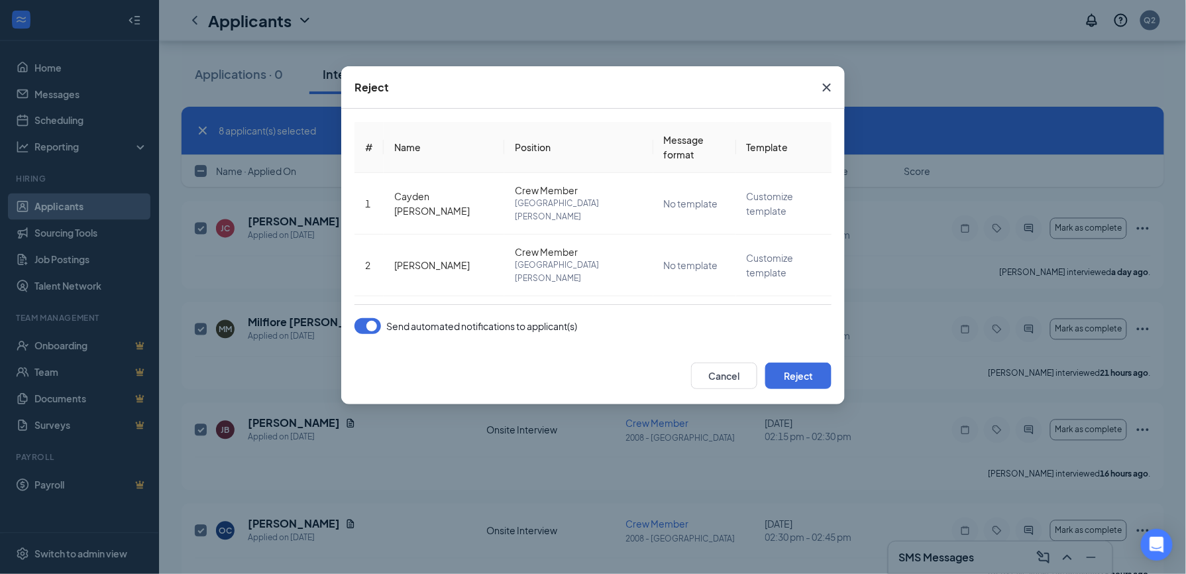
click at [377, 326] on button "button" at bounding box center [368, 326] width 27 height 16
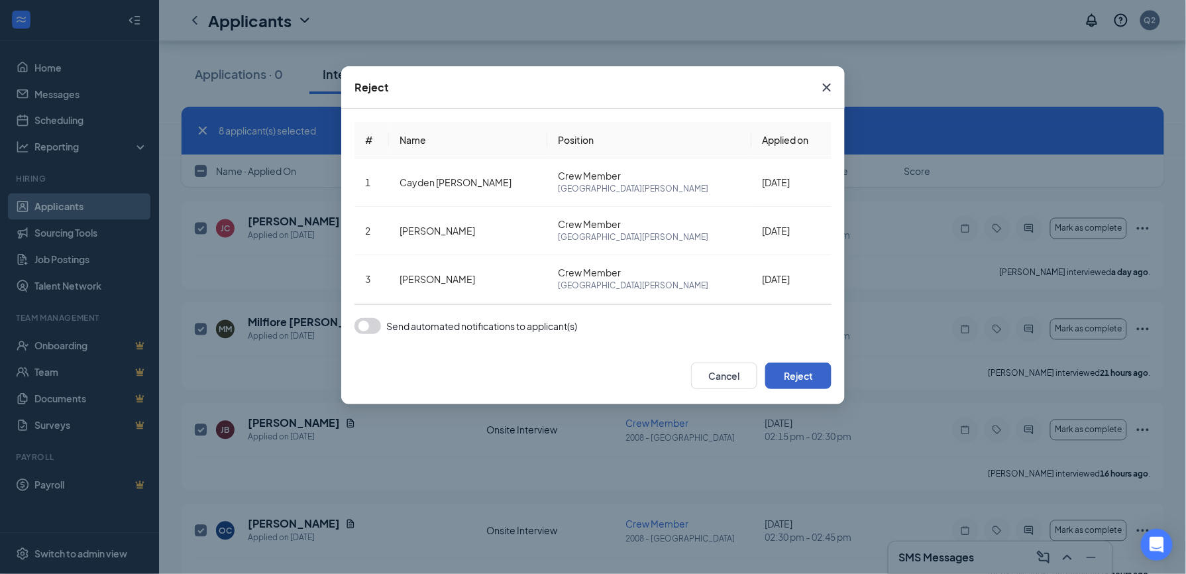
click at [801, 377] on button "Reject" at bounding box center [799, 376] width 66 height 27
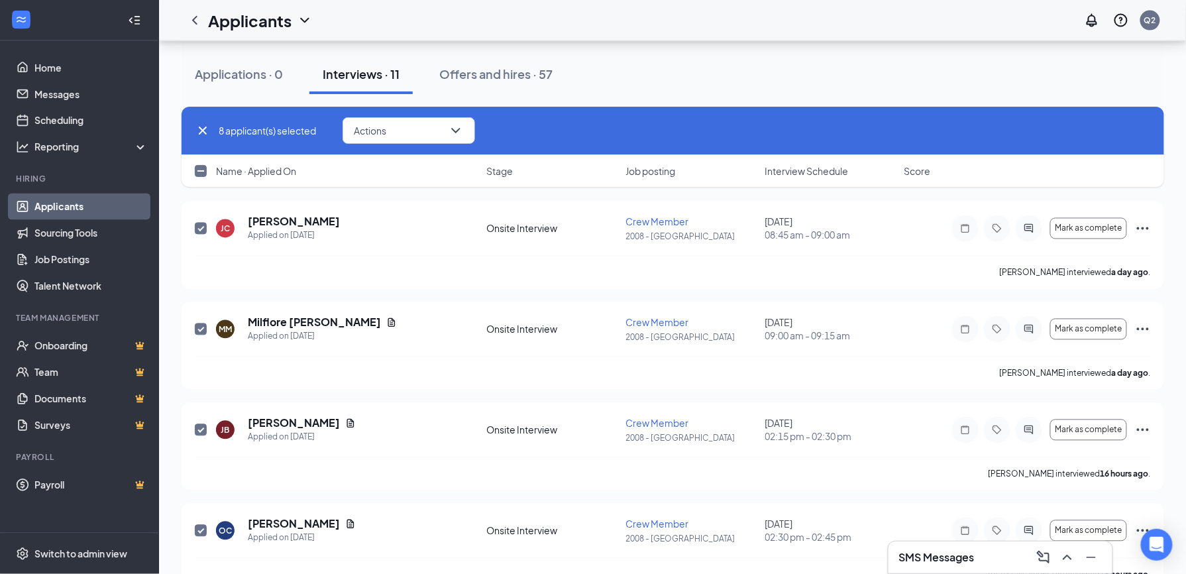
checkbox input "false"
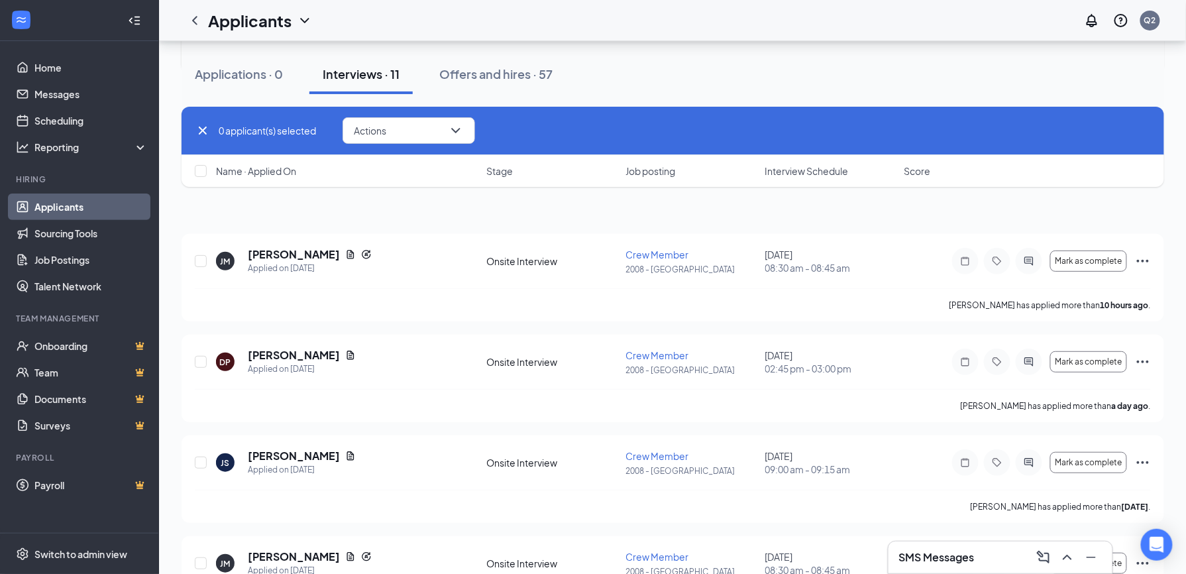
scroll to position [0, 0]
